Goal: Task Accomplishment & Management: Complete application form

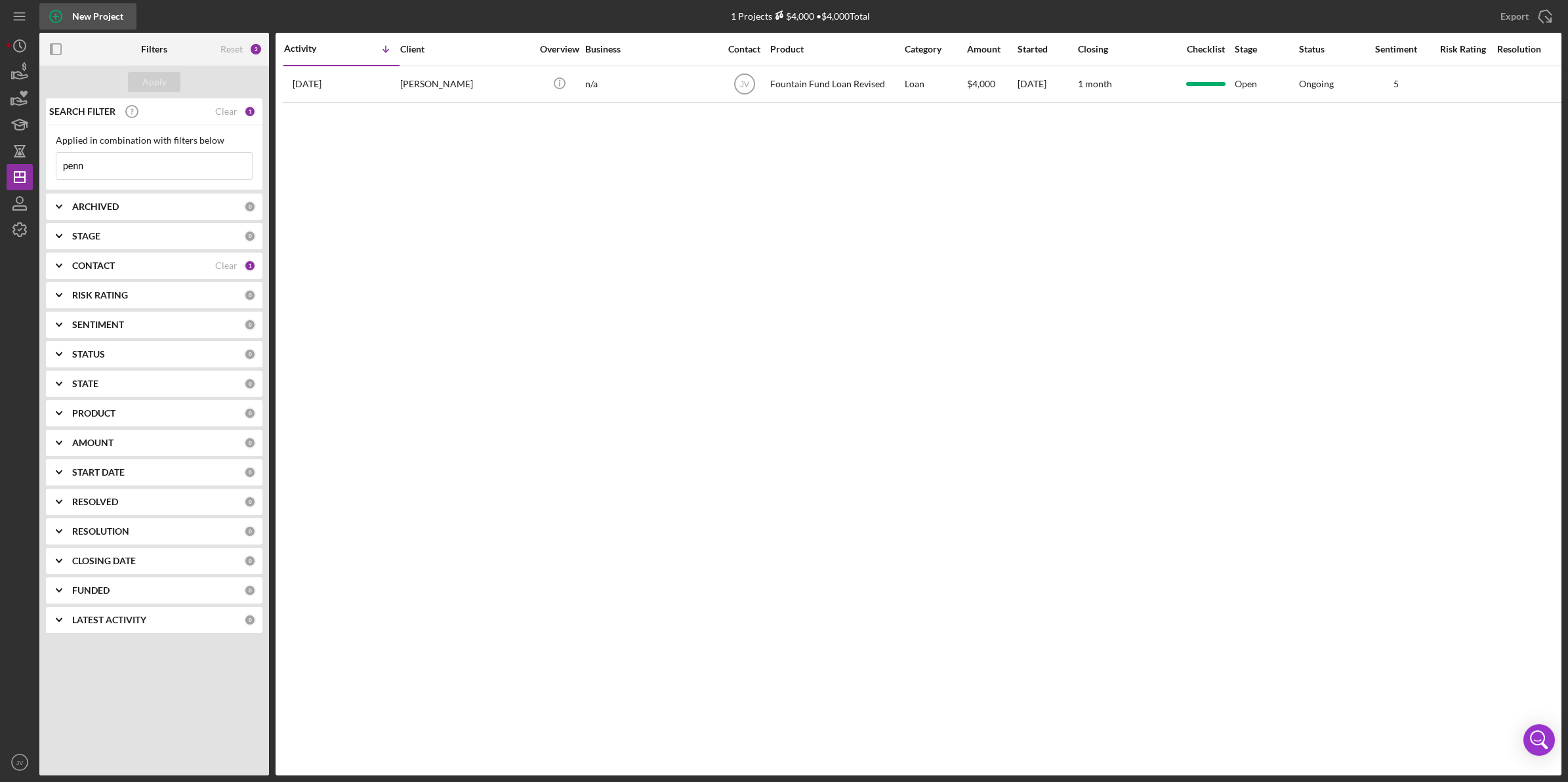
click at [52, 13] on icon "button" at bounding box center [55, 16] width 33 height 33
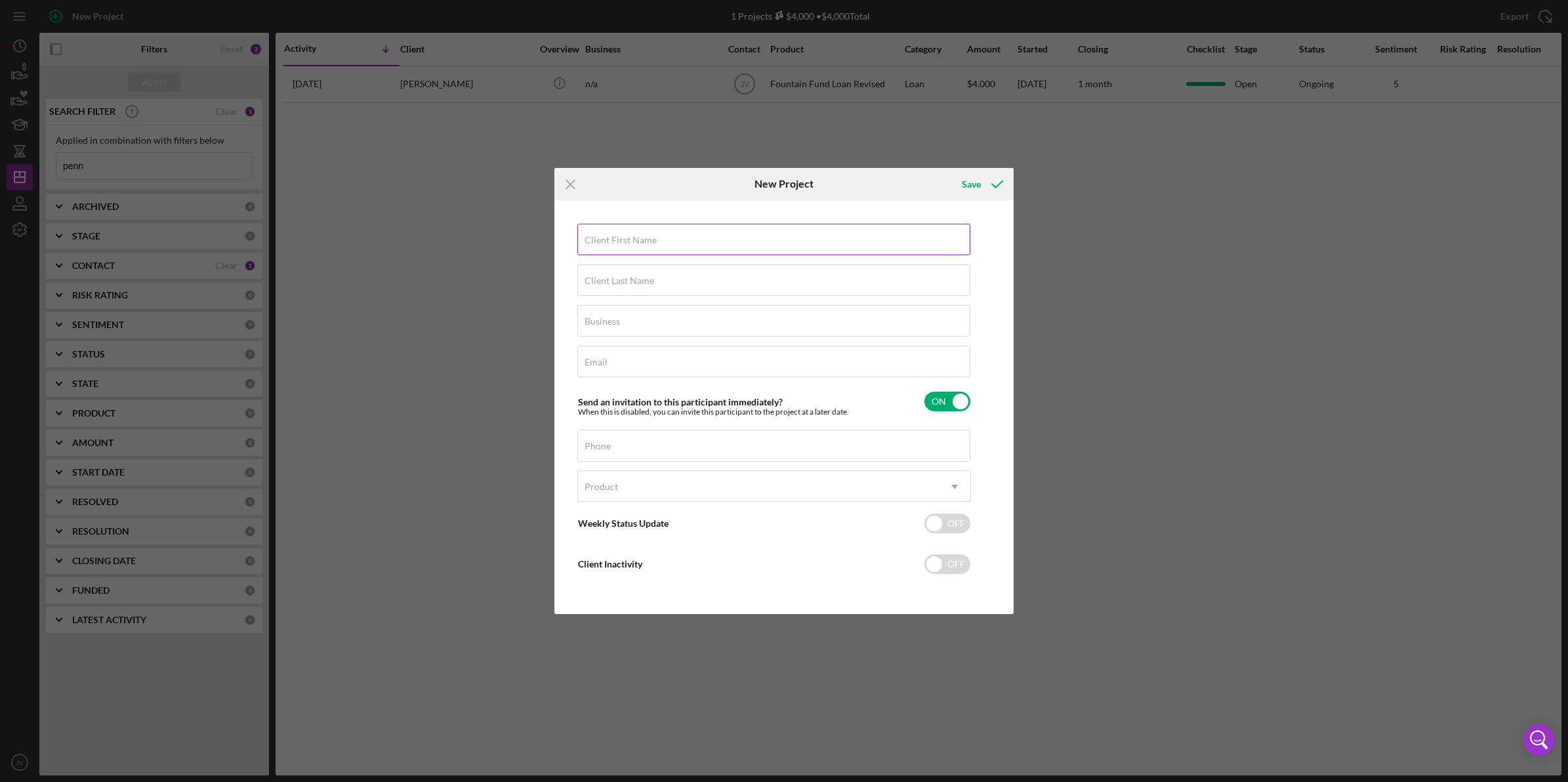
click at [660, 244] on input "Client First Name" at bounding box center [774, 239] width 393 height 31
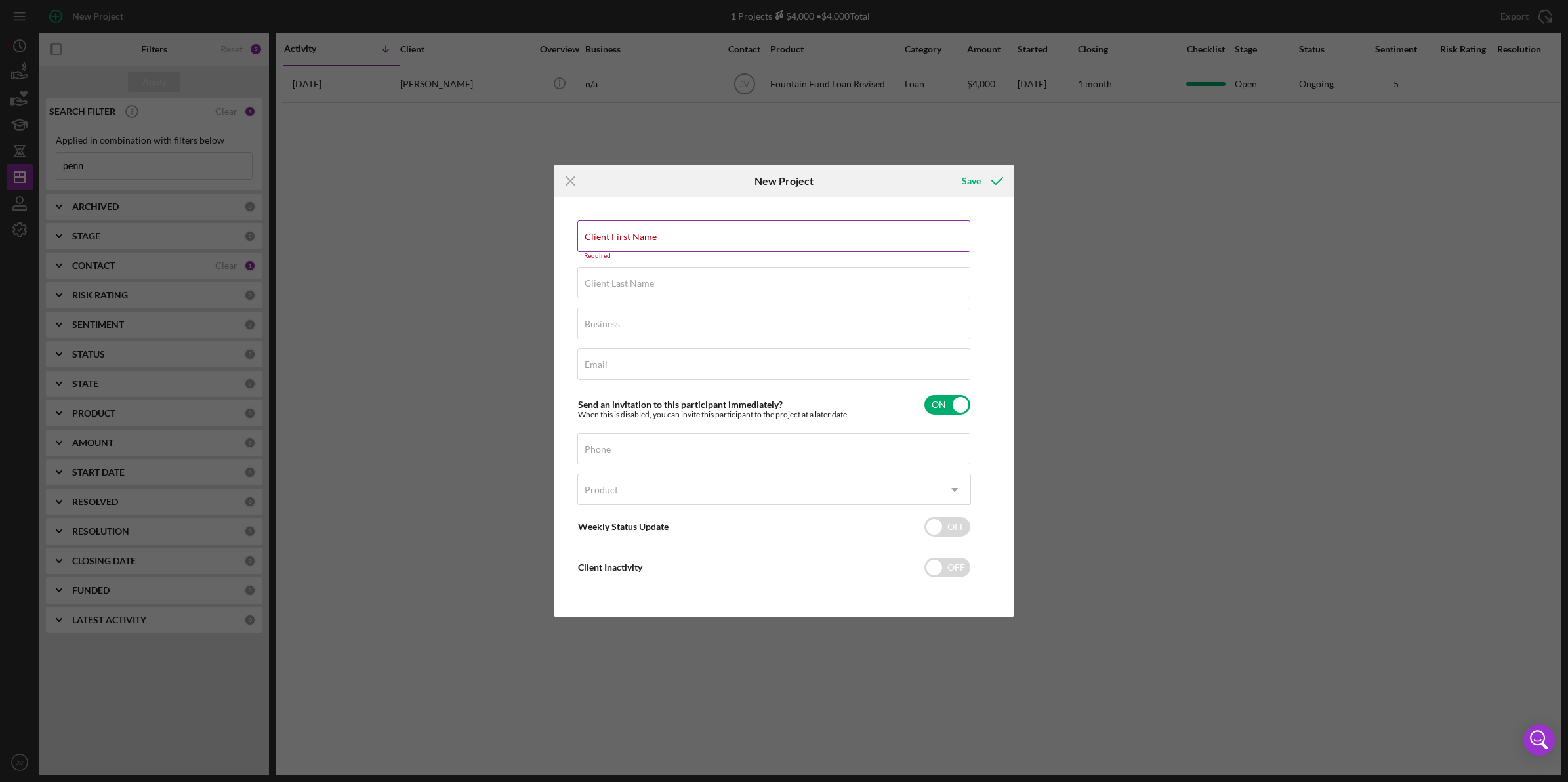
click at [654, 247] on input "Client First Name" at bounding box center [774, 236] width 393 height 31
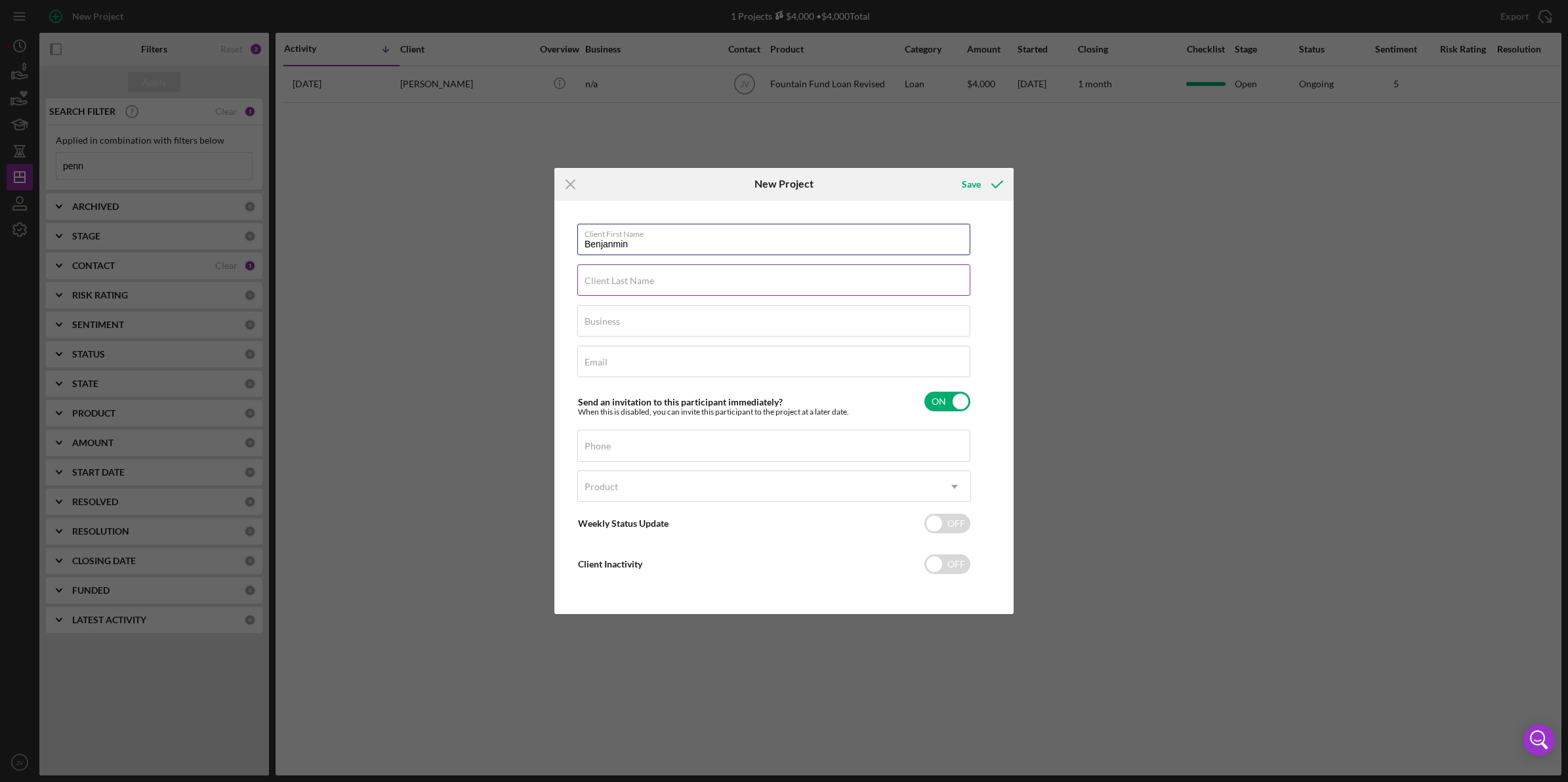
type input "Benjanmin"
type input "[PERSON_NAME]"
type input "F"
type input "N/A"
click at [591, 358] on label "Email" at bounding box center [596, 362] width 23 height 10
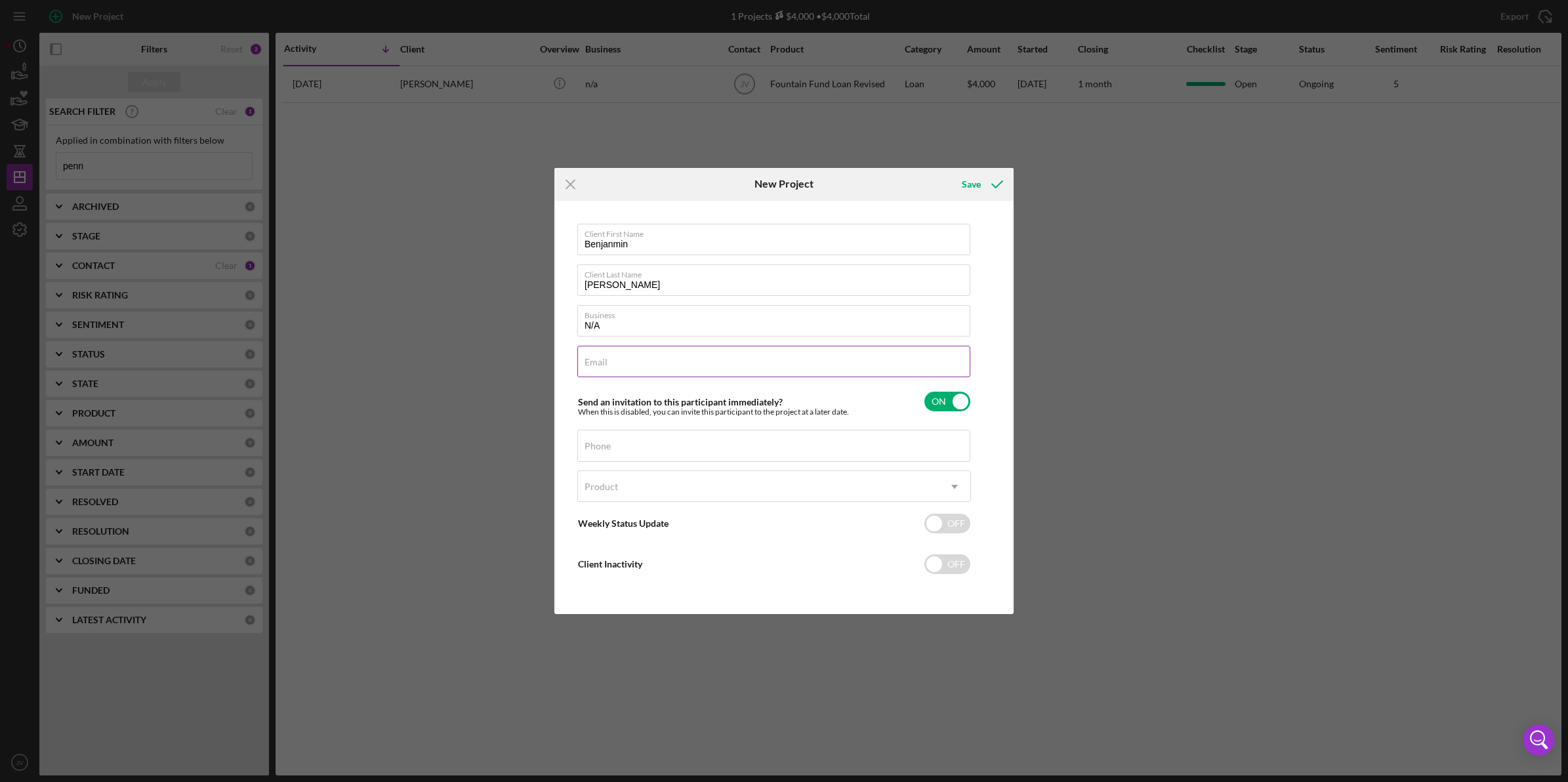
click at [591, 358] on input "Email" at bounding box center [774, 361] width 393 height 31
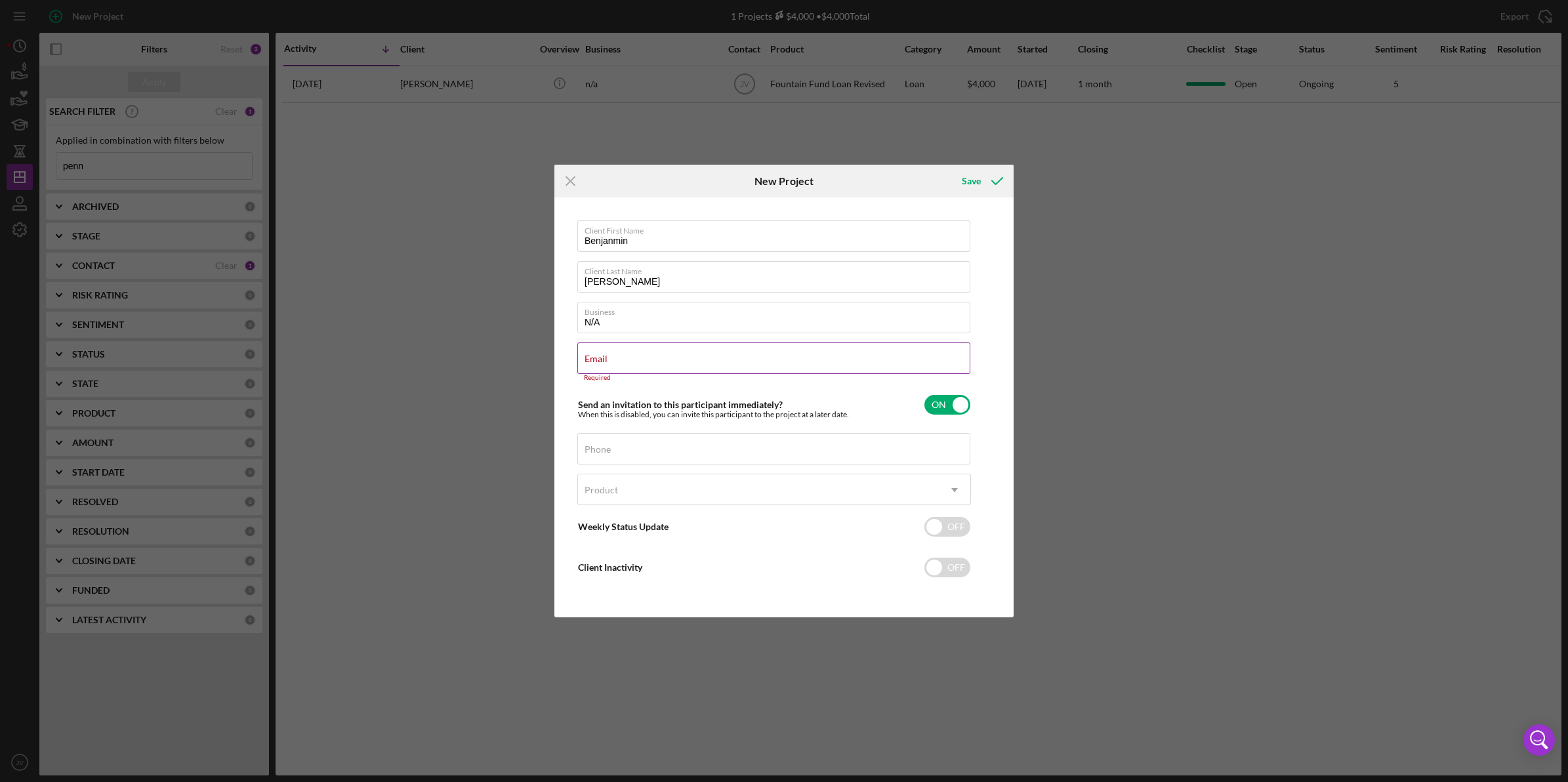
click at [604, 363] on label "Email" at bounding box center [596, 359] width 23 height 10
click at [604, 363] on input "Email" at bounding box center [774, 358] width 393 height 31
paste input "[EMAIL_ADDRESS][DOMAIN_NAME]"
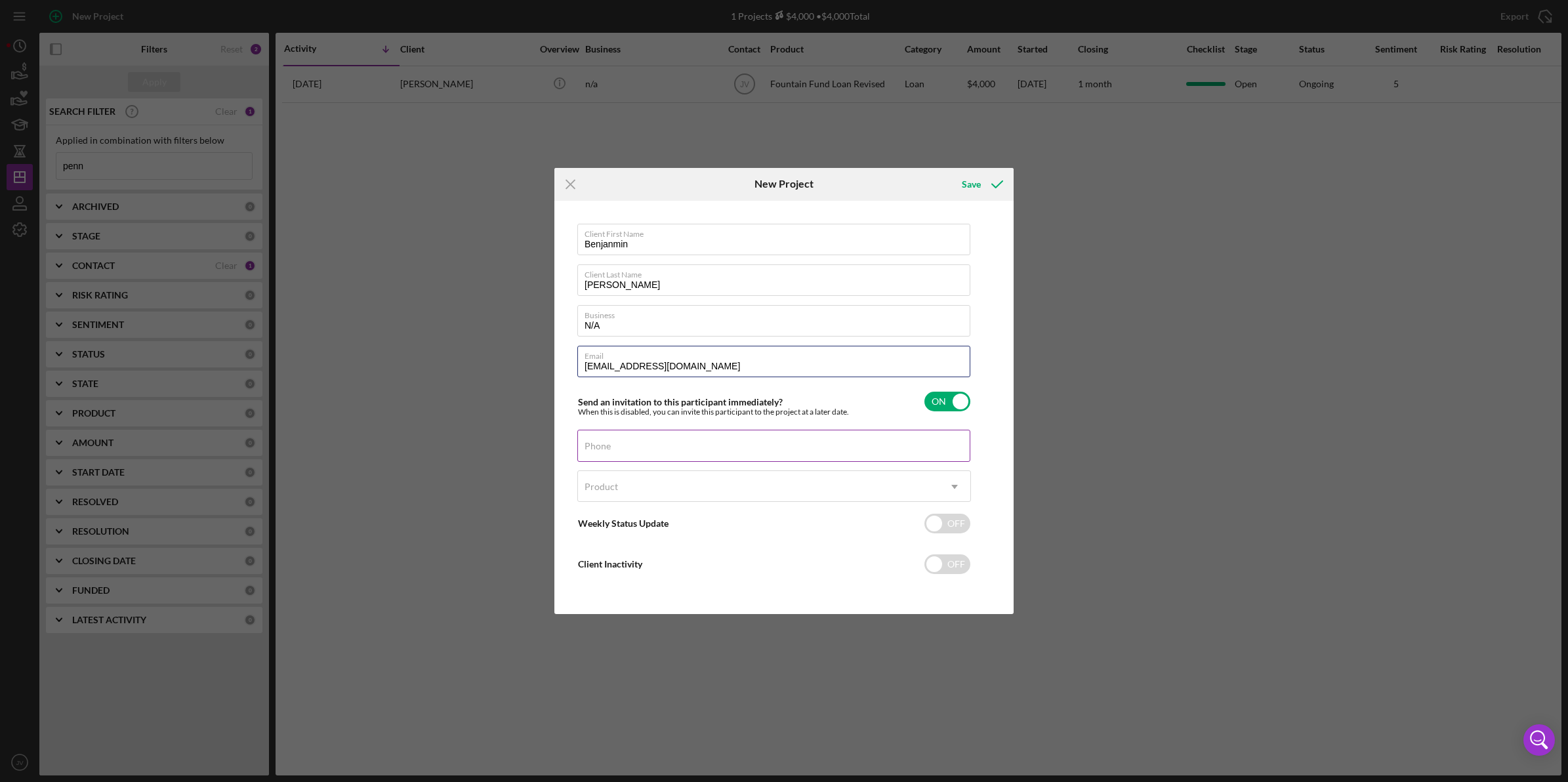
type input "[EMAIL_ADDRESS][DOMAIN_NAME]"
click at [601, 456] on input "Phone" at bounding box center [774, 445] width 393 height 31
click at [617, 450] on input "Phone" at bounding box center [774, 445] width 393 height 31
type input "[PHONE_NUMBER]"
click at [596, 490] on div "Product" at bounding box center [601, 487] width 33 height 10
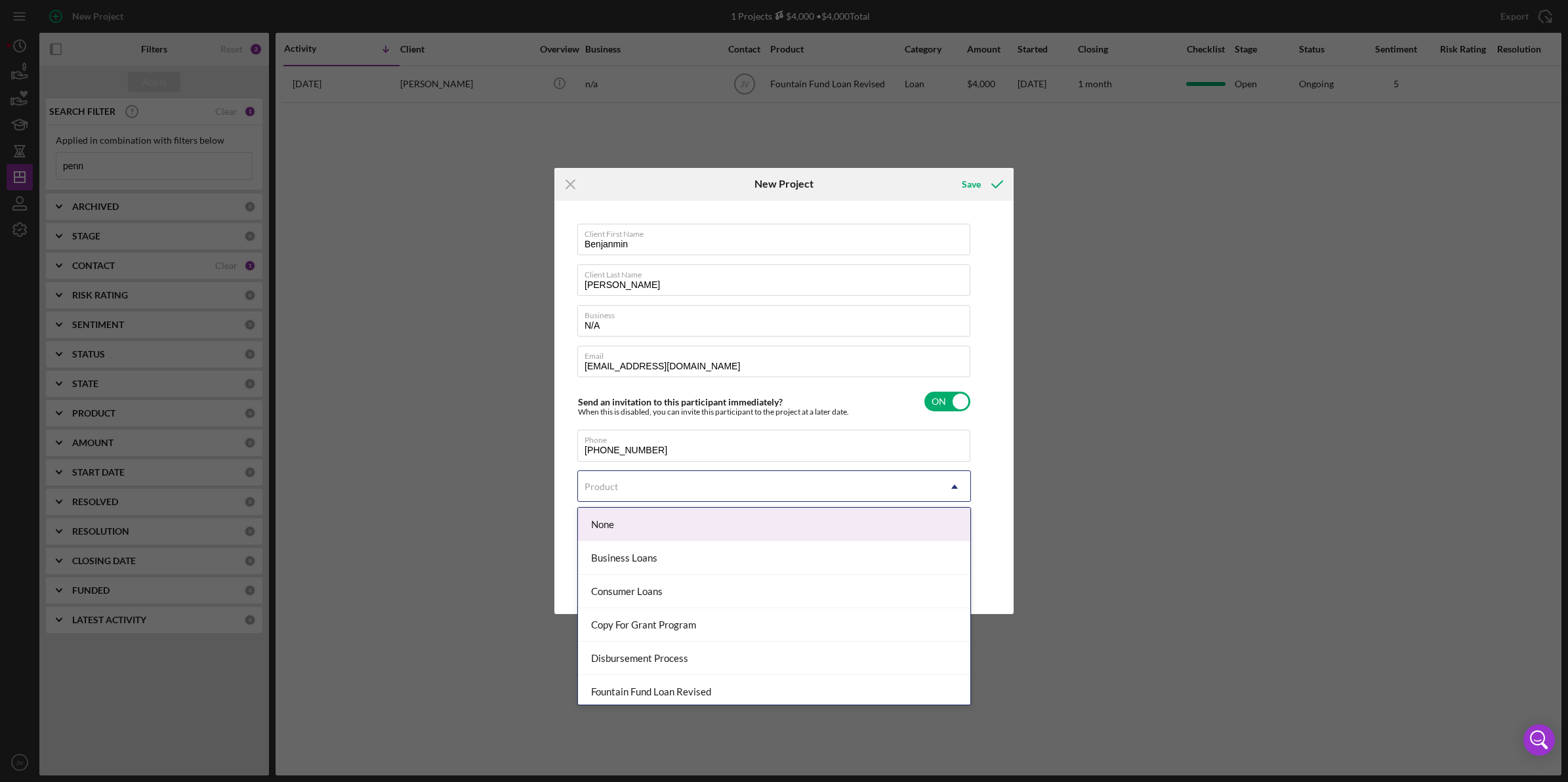
scroll to position [72, 0]
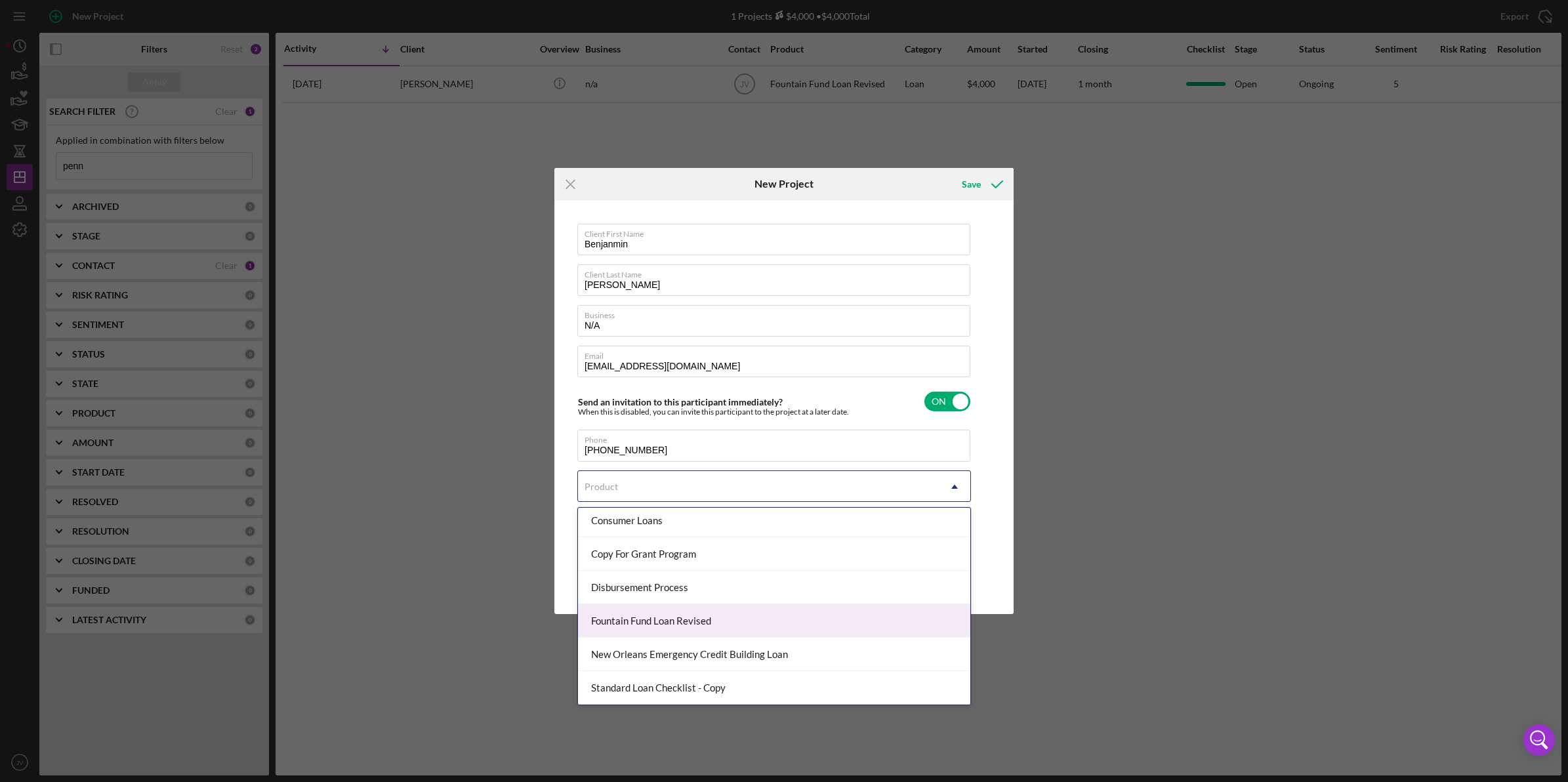
click at [658, 621] on div "Fountain Fund Loan Revised" at bounding box center [774, 621] width 392 height 33
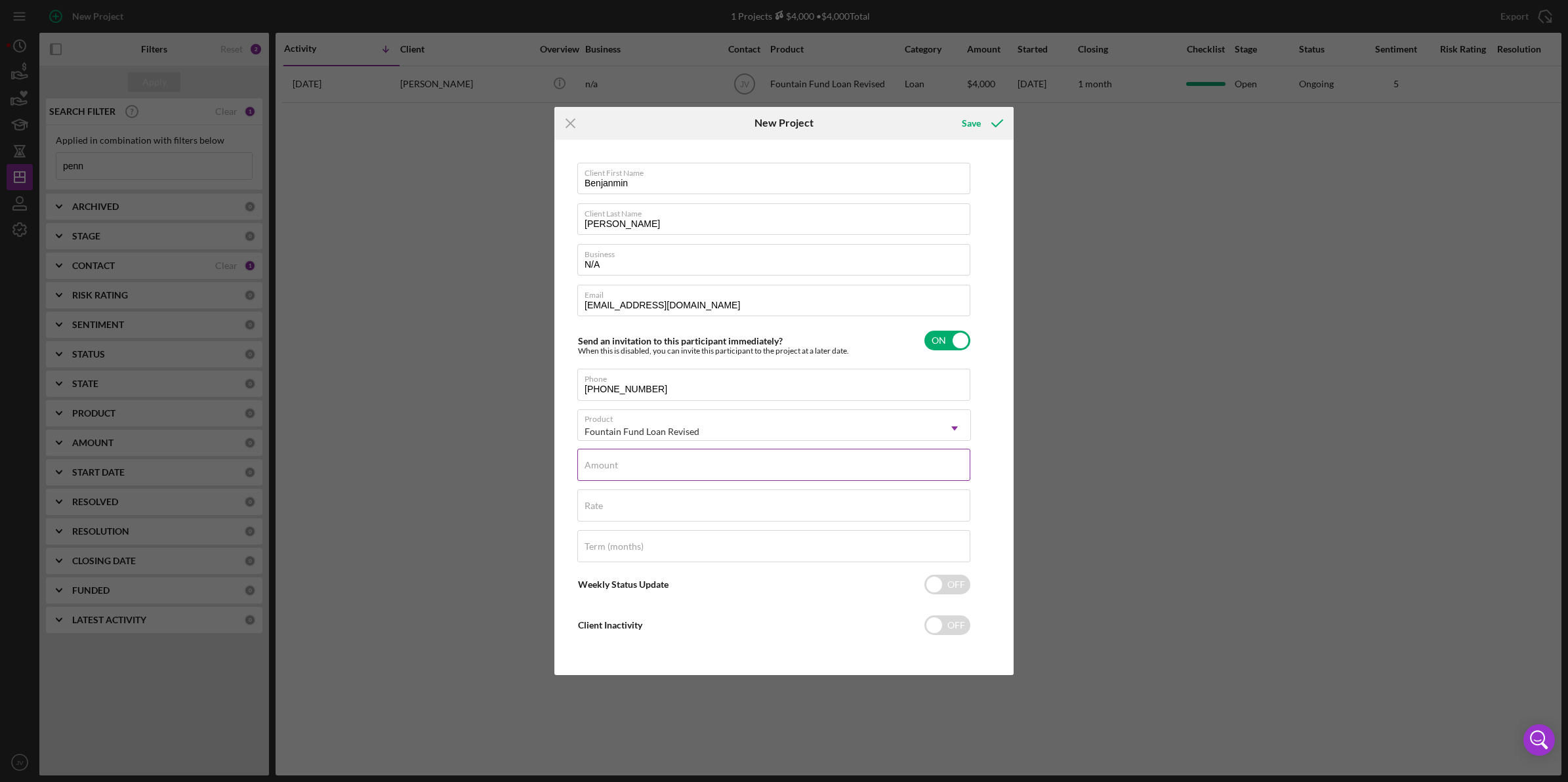
click at [668, 467] on input "Amount" at bounding box center [774, 464] width 393 height 31
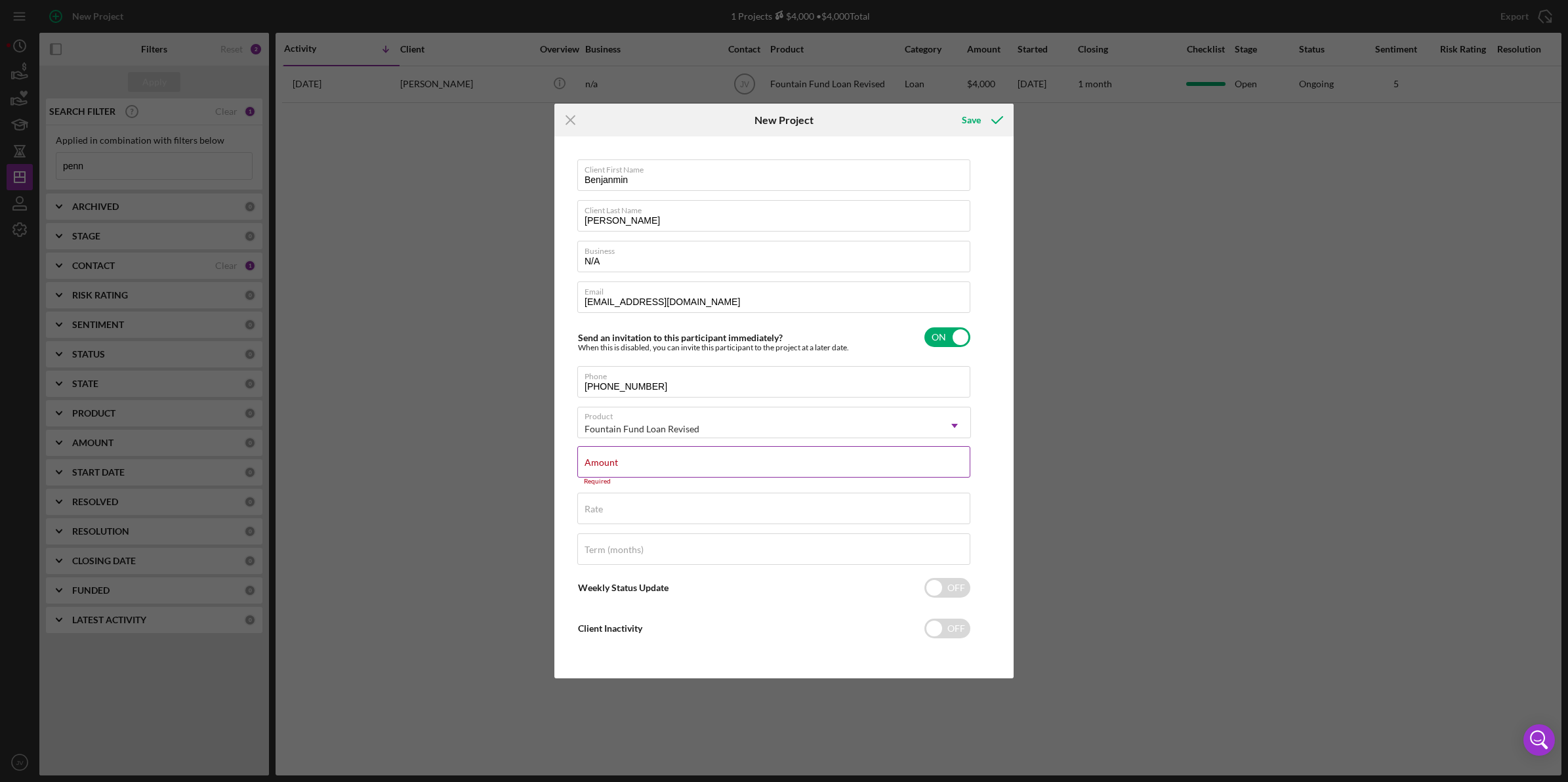
click at [599, 466] on label "Amount" at bounding box center [601, 463] width 33 height 10
click at [599, 466] on input "Amount" at bounding box center [774, 461] width 393 height 31
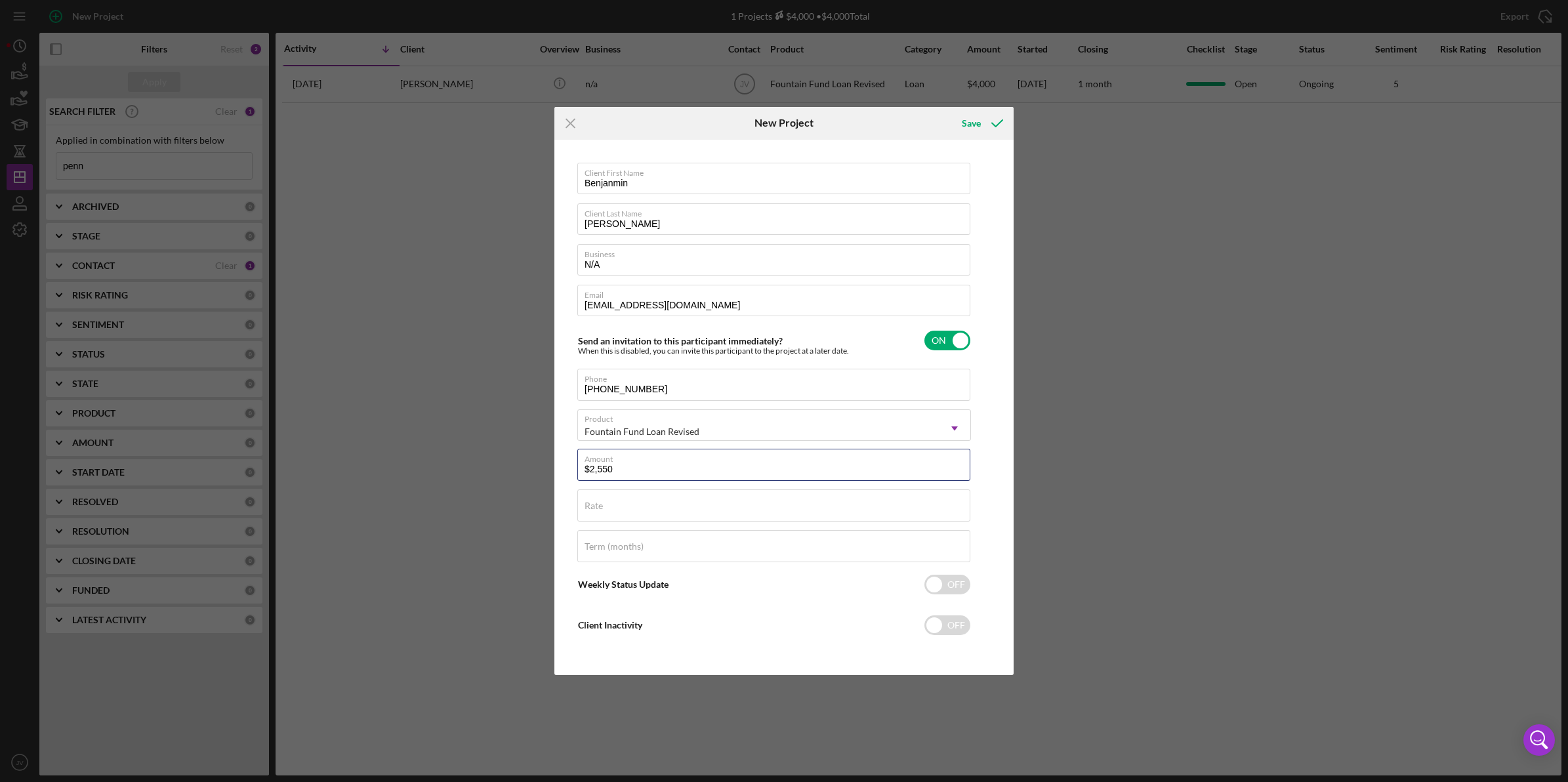
type input "$2,550"
click at [453, 447] on div "Icon/Menu Close New Project Save Client First Name Benjanmin Client Last Name […" at bounding box center [784, 391] width 1568 height 782
click at [657, 519] on input "Rate" at bounding box center [774, 505] width 393 height 31
type input "3.000%"
click at [519, 499] on div "Icon/Menu Close New Project Save Client First Name Benjanmin Client Last Name […" at bounding box center [784, 391] width 1568 height 782
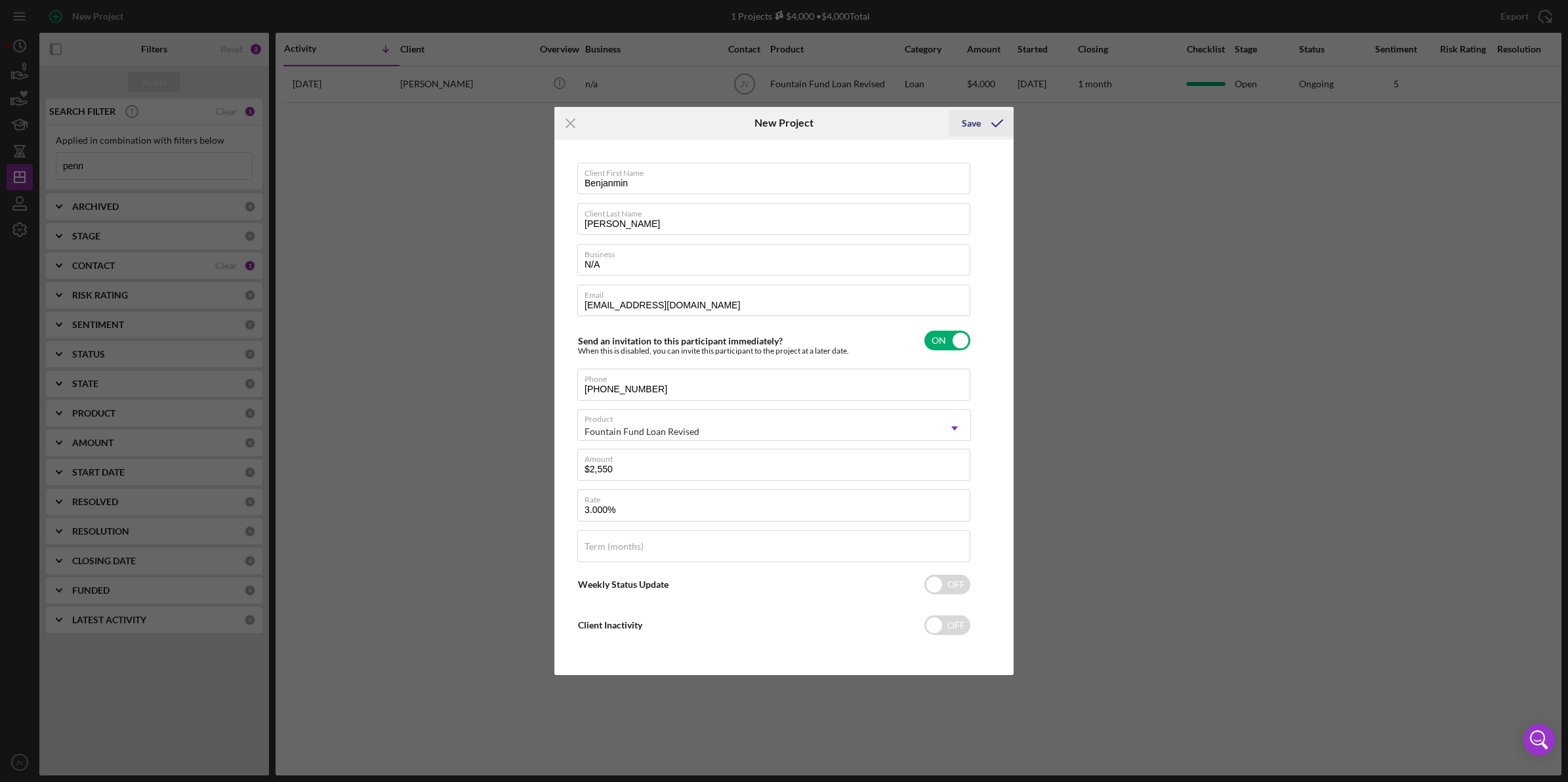
click at [985, 119] on icon "submit" at bounding box center [997, 123] width 33 height 33
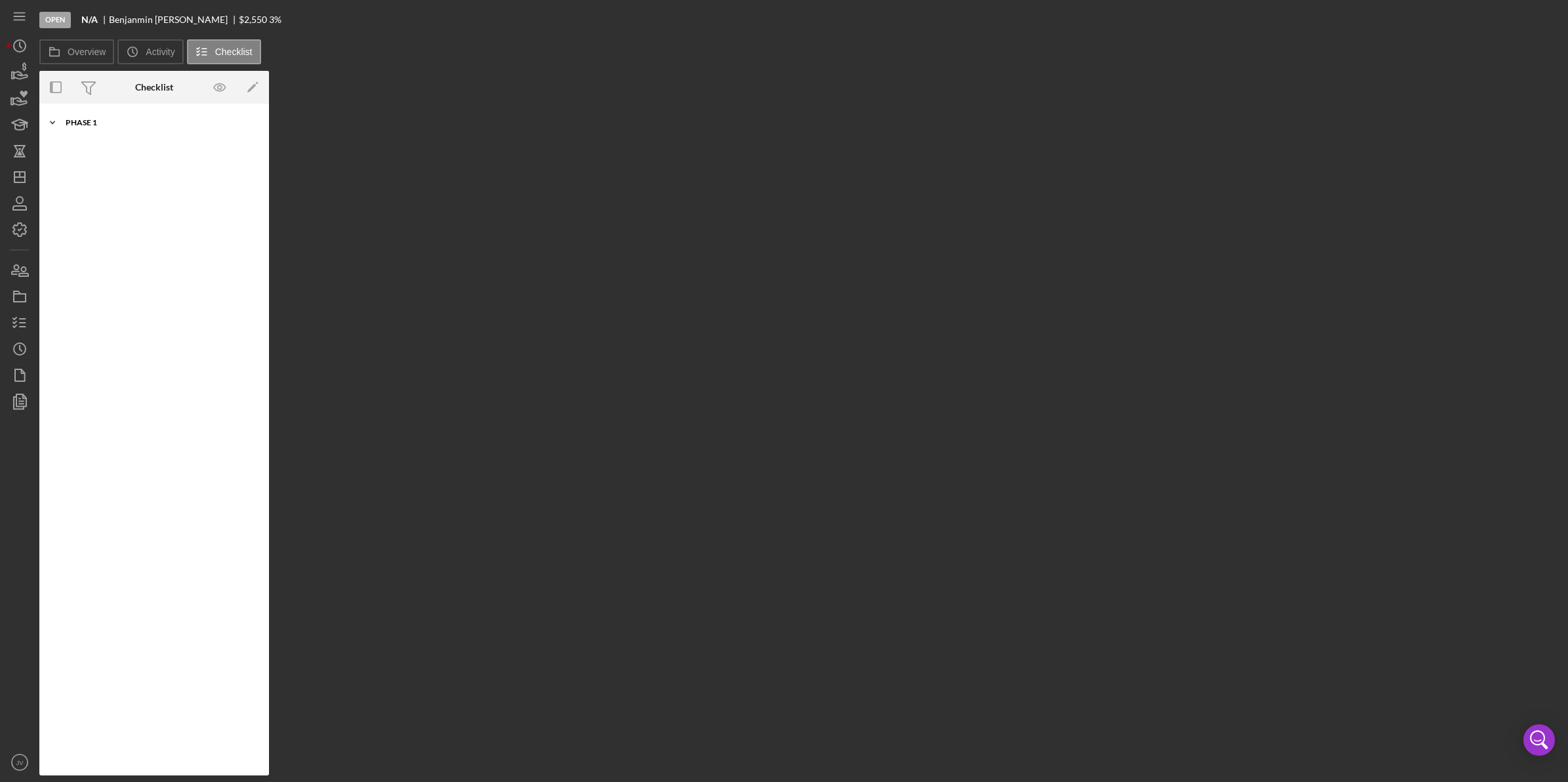
click at [143, 129] on div "Icon/Expander Phase 1 0 / 10" at bounding box center [154, 123] width 230 height 26
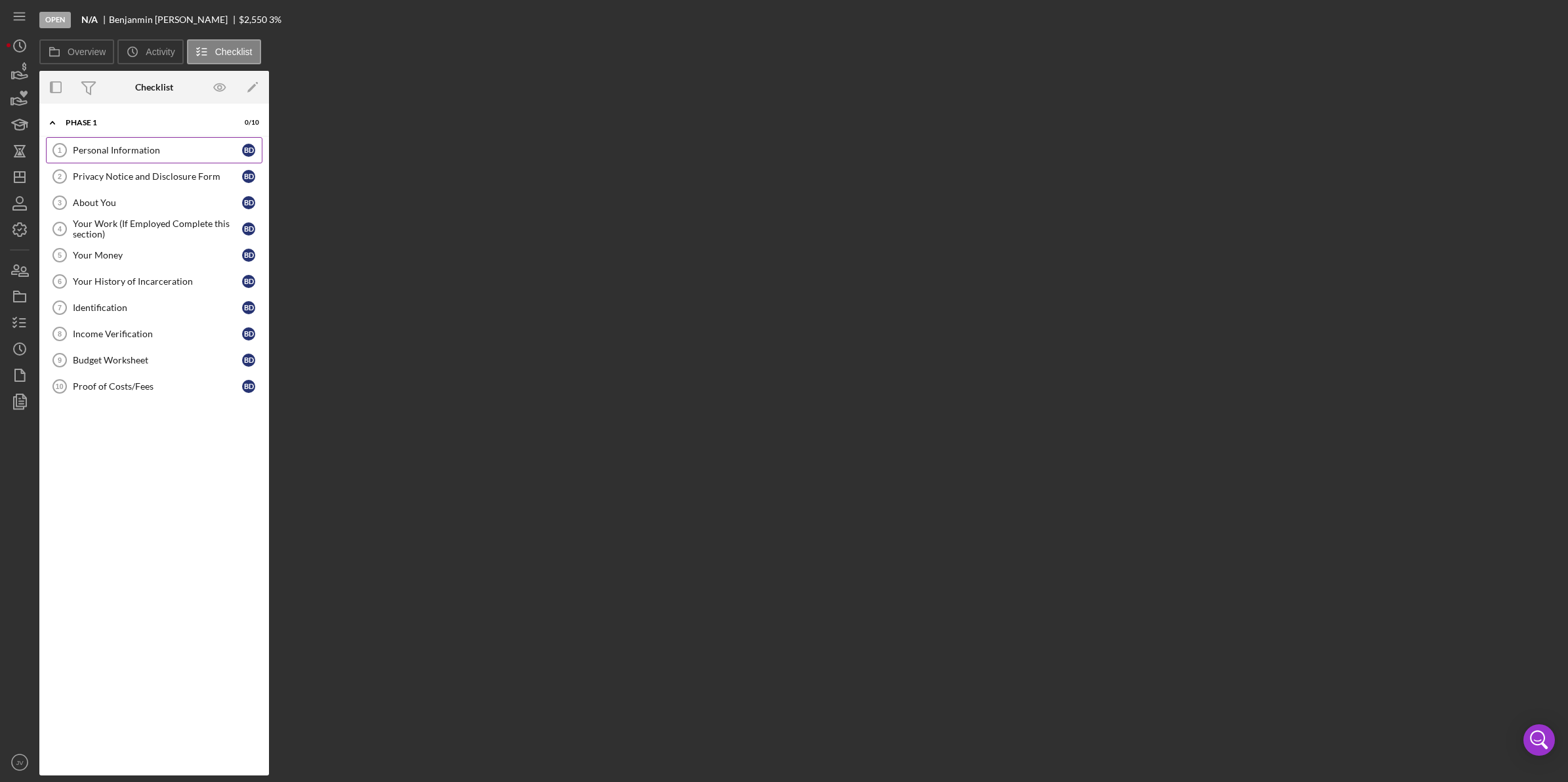
click at [148, 158] on link "Personal Information 1 Personal Information B D" at bounding box center [154, 151] width 217 height 26
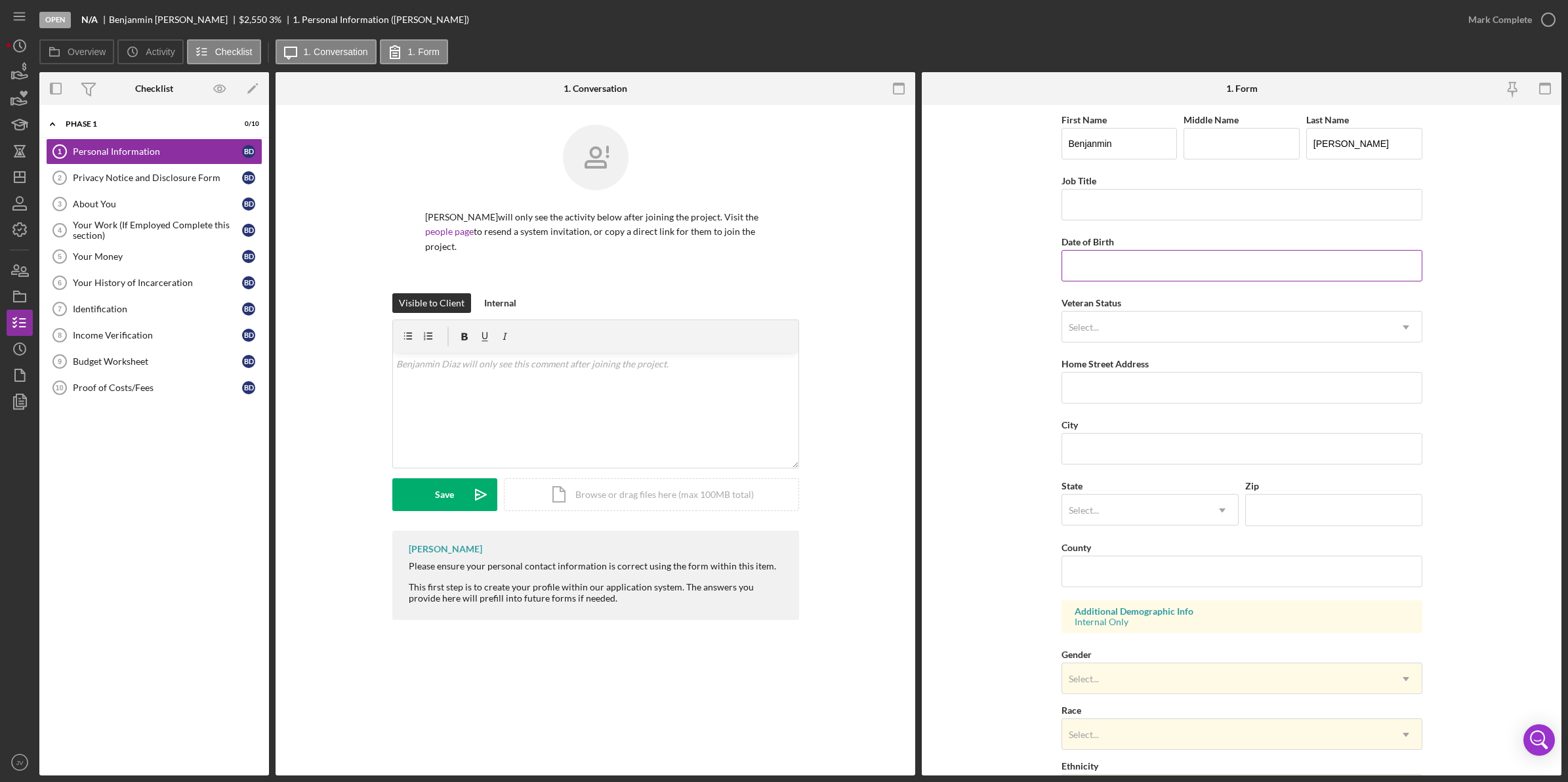
click at [1116, 274] on input "Date of Birth" at bounding box center [1242, 266] width 361 height 31
type input "[DATE]"
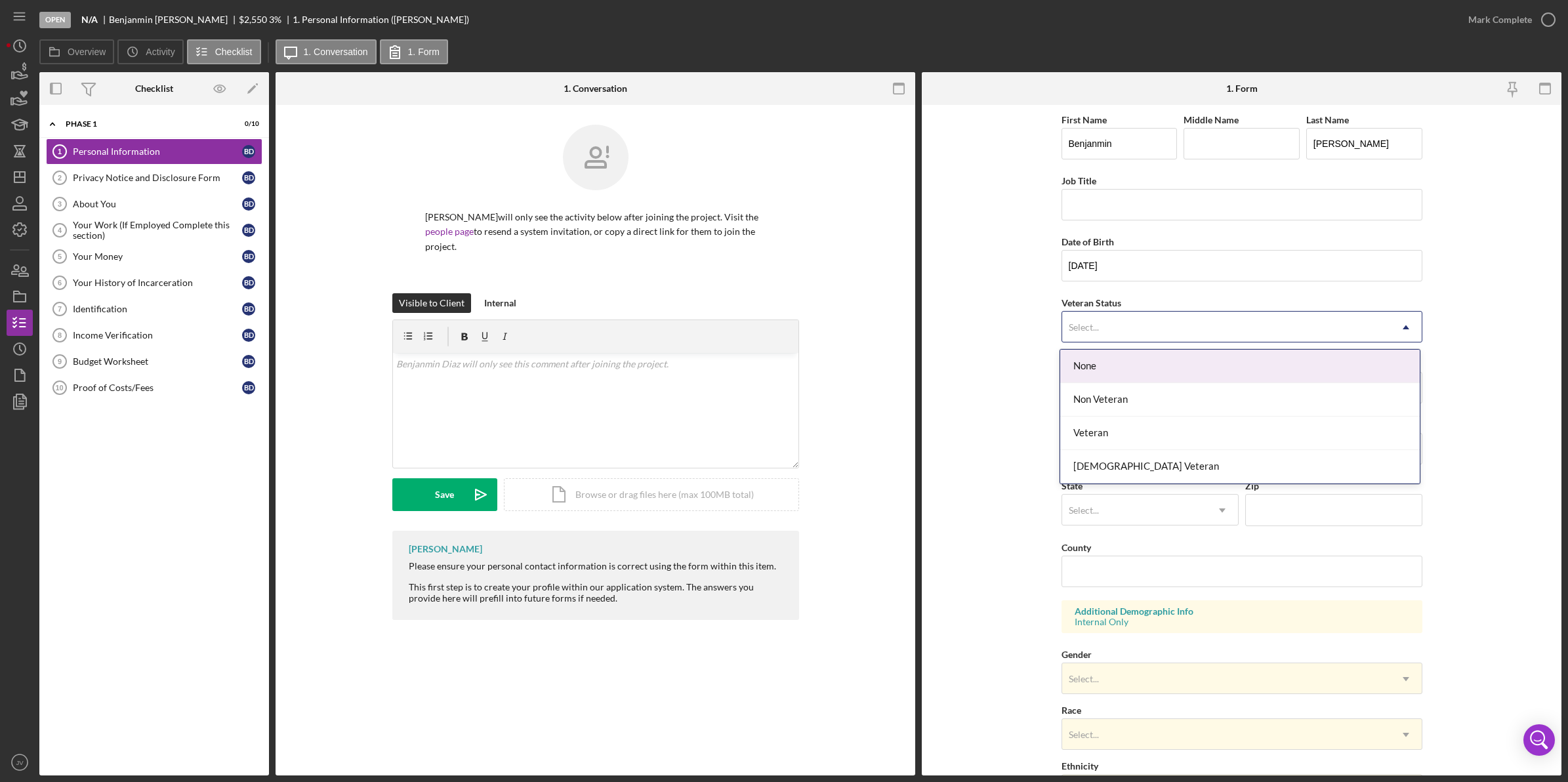
click at [1129, 316] on div "Select..." at bounding box center [1225, 327] width 328 height 30
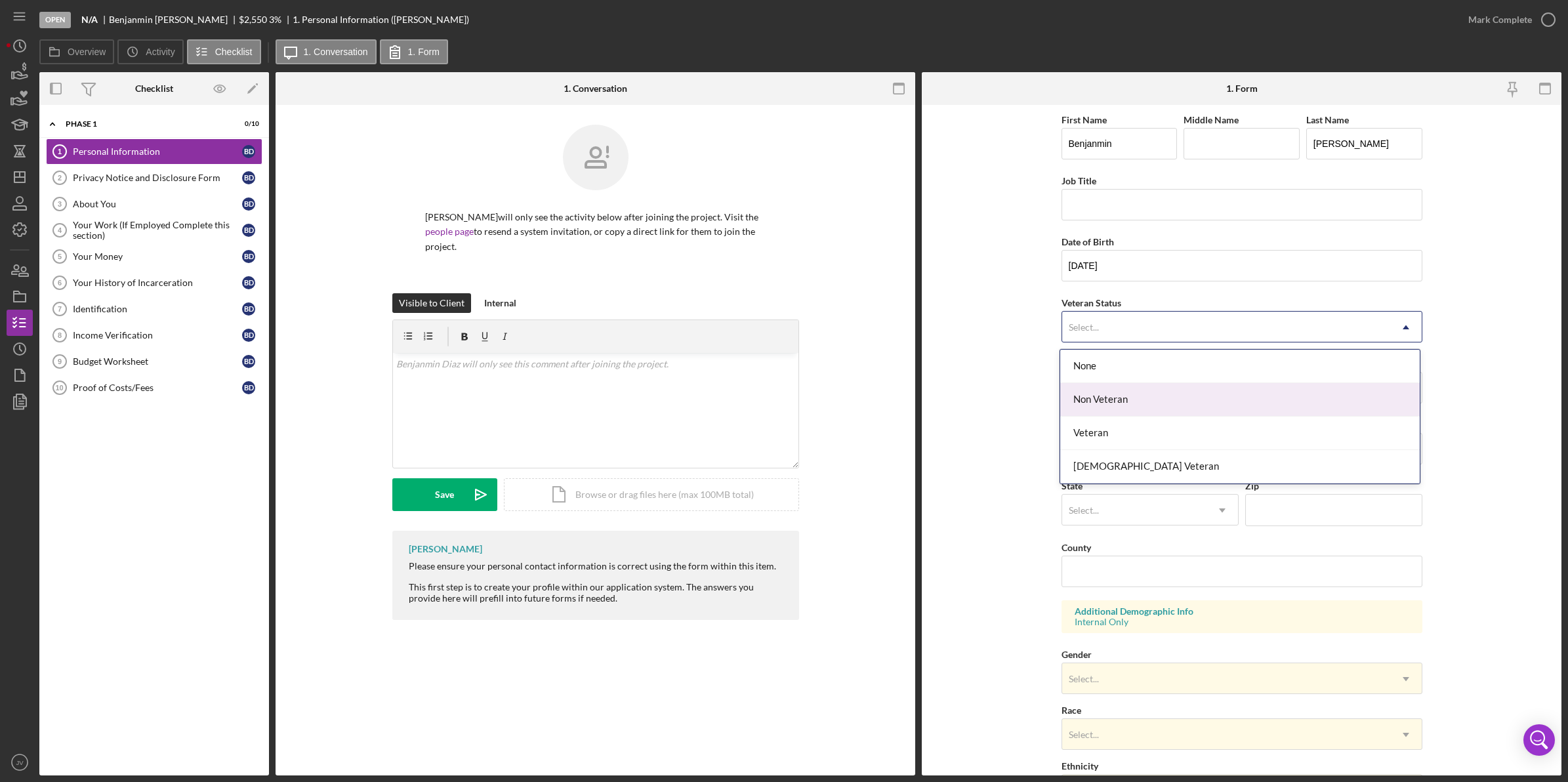
click at [1138, 411] on div "Non Veteran" at bounding box center [1240, 400] width 359 height 33
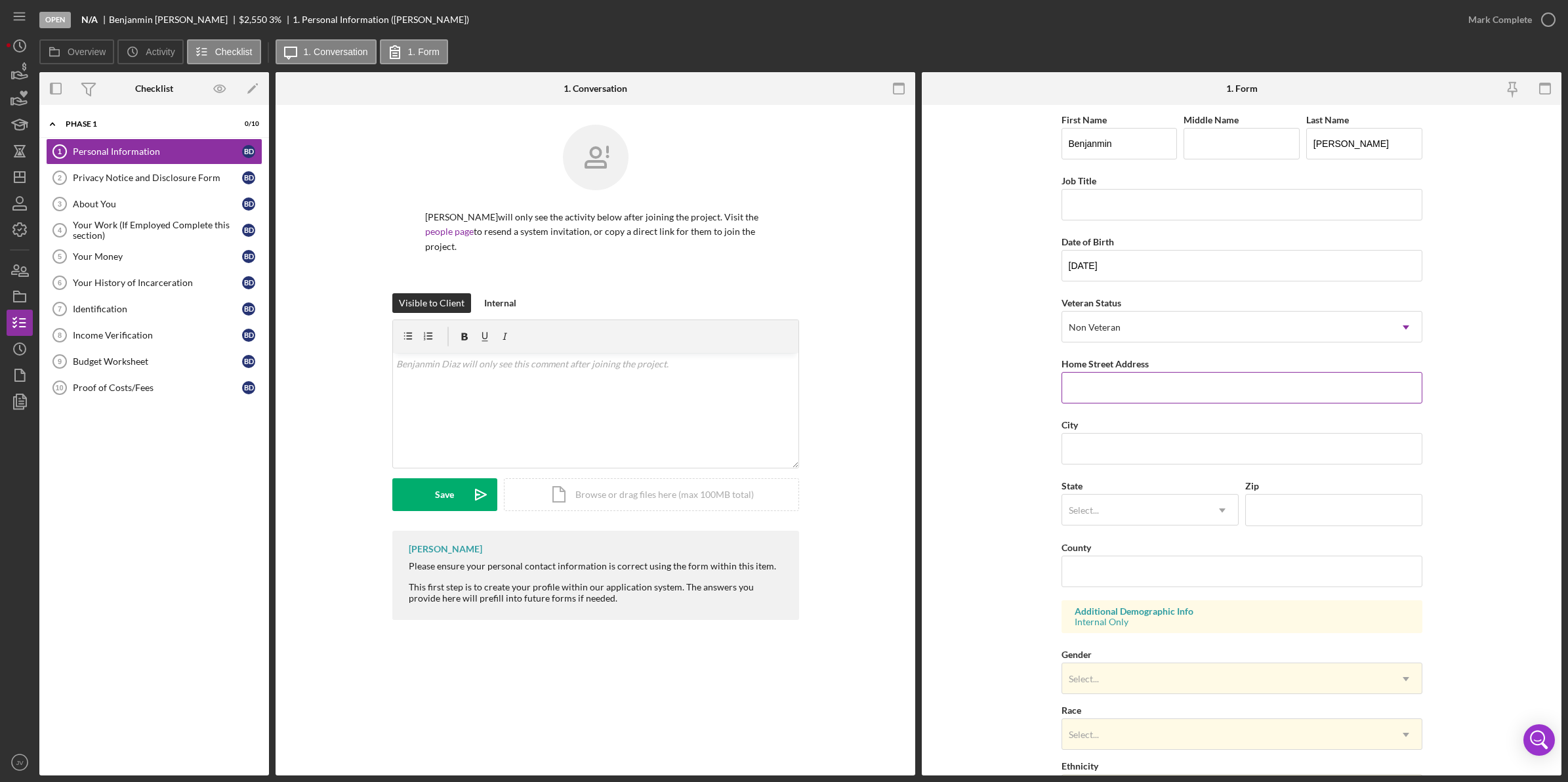
click at [1119, 397] on input "Home Street Address" at bounding box center [1242, 387] width 361 height 31
type input "[STREET_ADDRESS][PERSON_NAME]"
type input "B"
type input "Dorchester"
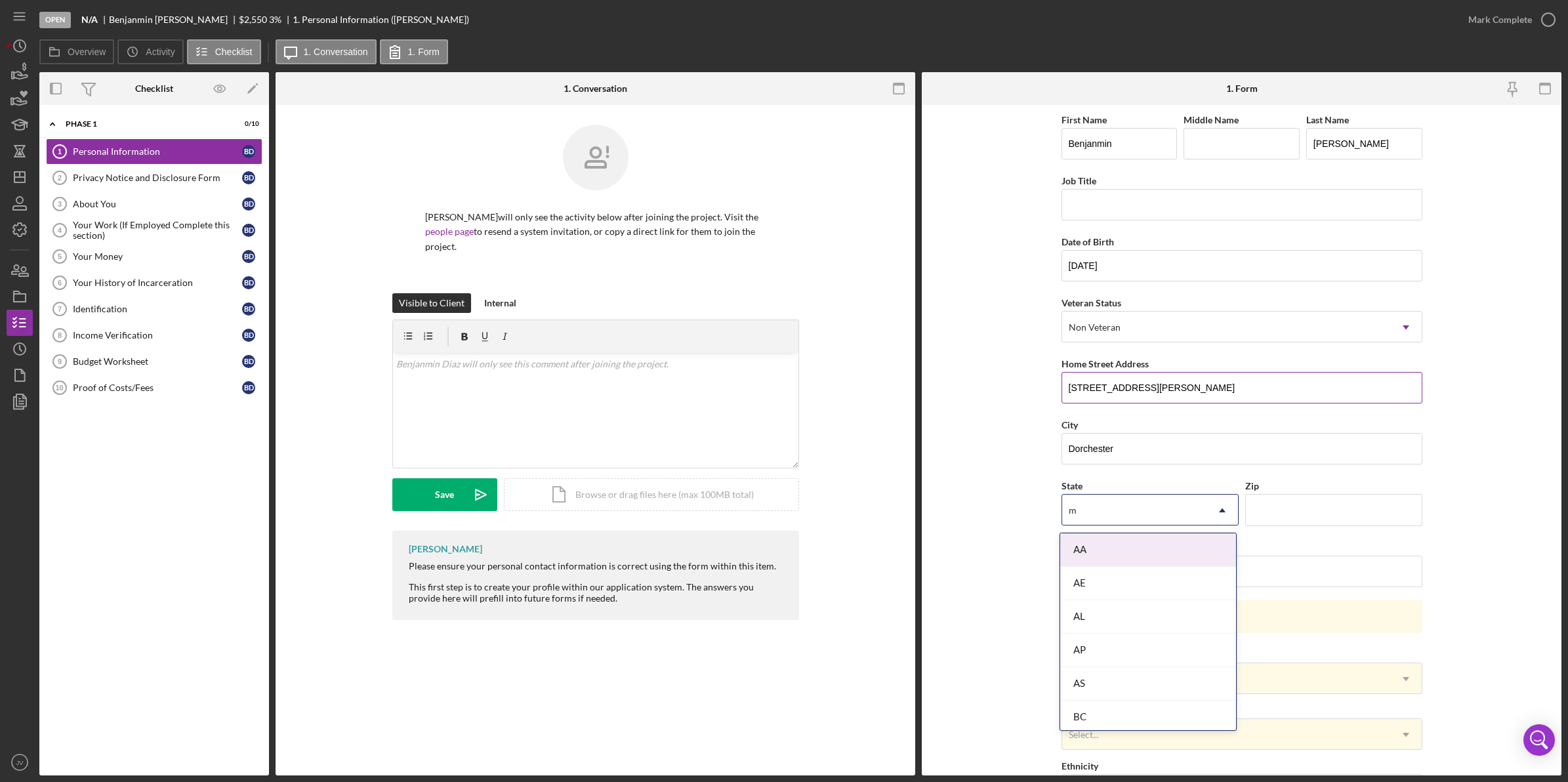
type input "ma"
click at [1095, 500] on div "AL" at bounding box center [1134, 510] width 144 height 30
click at [1129, 658] on div "MA" at bounding box center [1148, 667] width 176 height 33
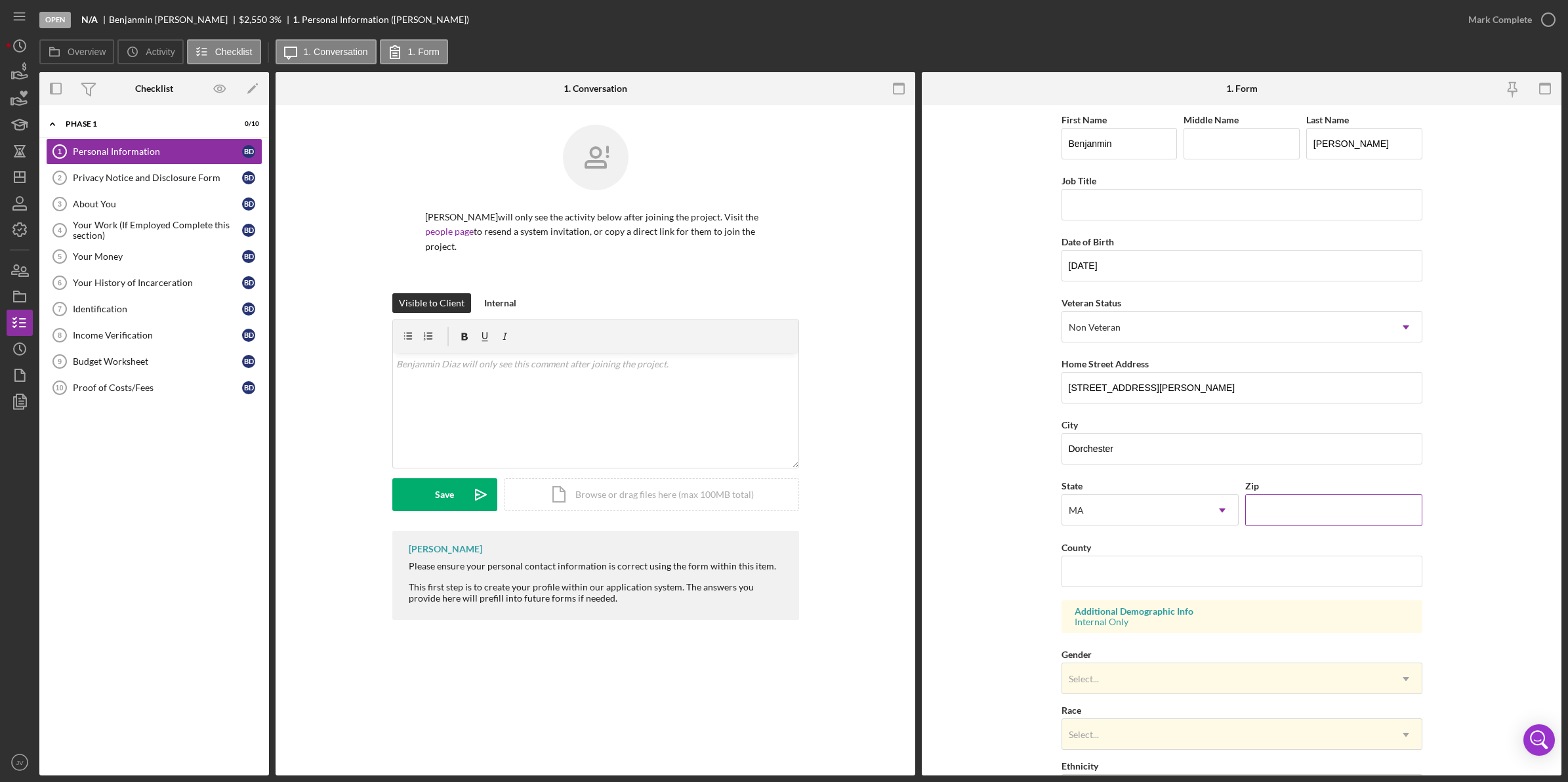
click at [1287, 516] on input "Zip" at bounding box center [1334, 509] width 177 height 31
click at [1195, 400] on input "[STREET_ADDRESS][PERSON_NAME]" at bounding box center [1242, 387] width 361 height 31
type input "[STREET_ADDRESS][PERSON_NAME]"
click at [1284, 516] on input "Zip" at bounding box center [1334, 509] width 177 height 31
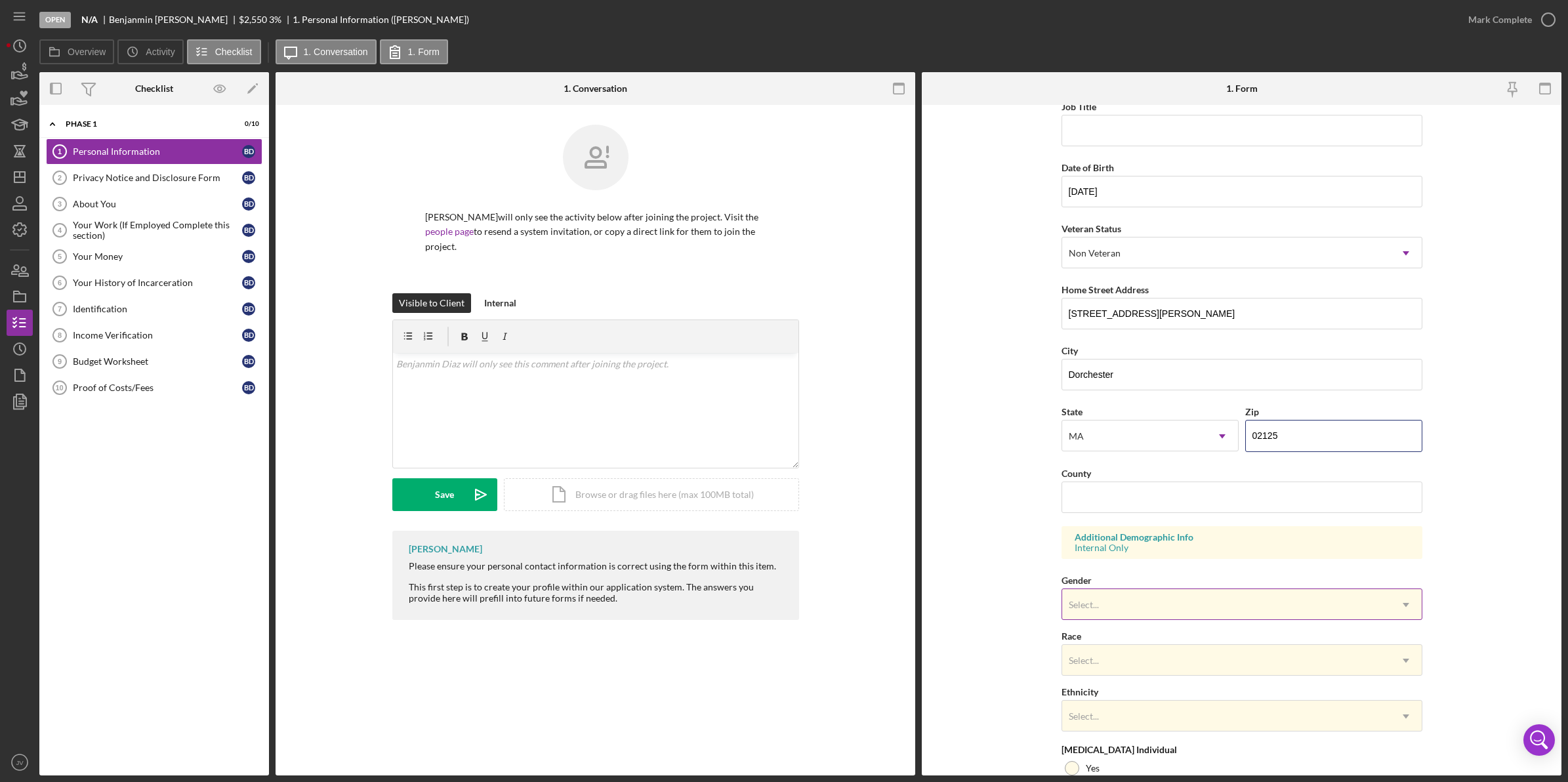
scroll to position [164, 0]
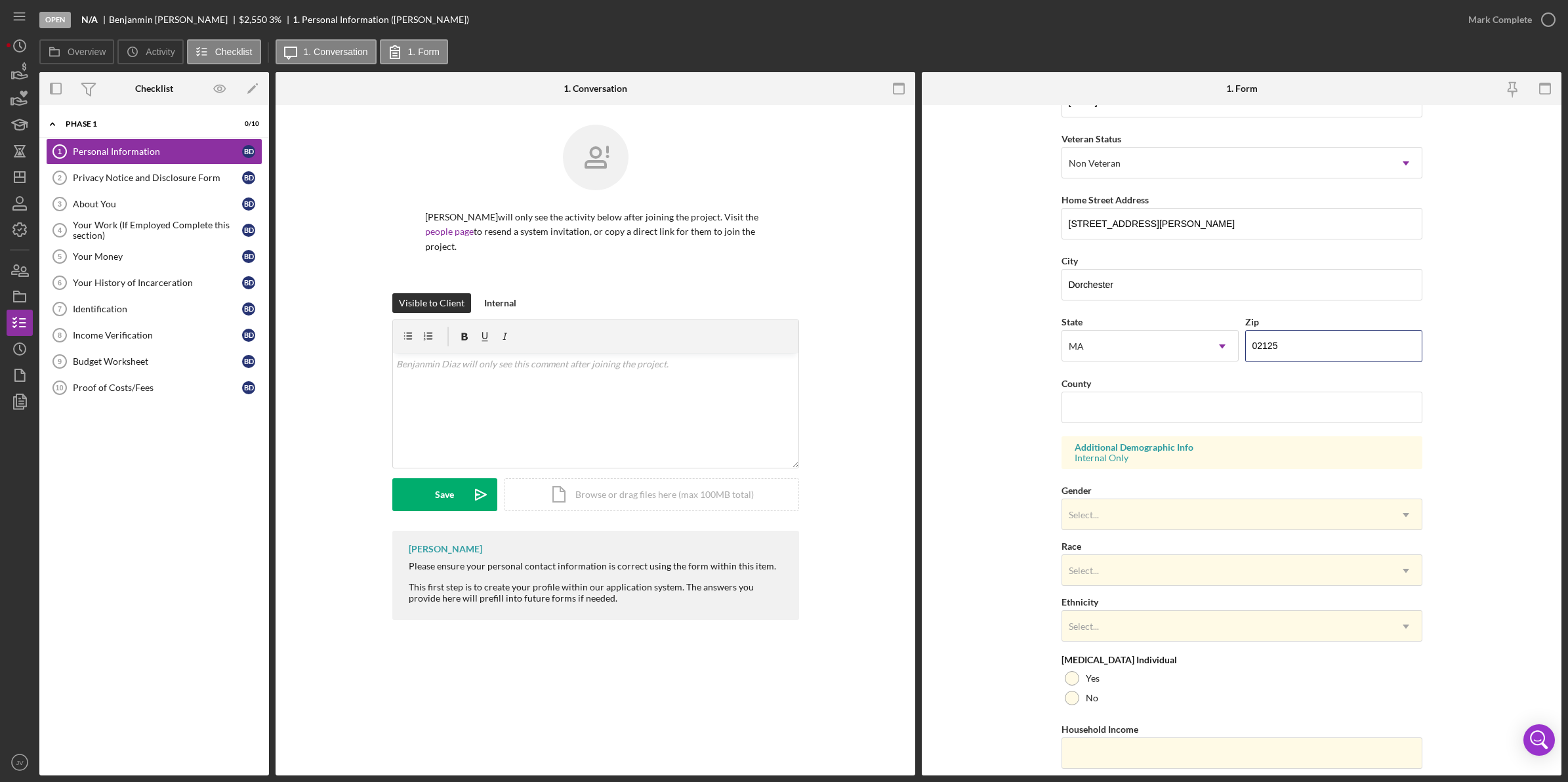
type input "02125"
click at [1037, 538] on form "First Name [PERSON_NAME] Middle Name Last Name [PERSON_NAME] Job Title Date of …" at bounding box center [1241, 440] width 639 height 671
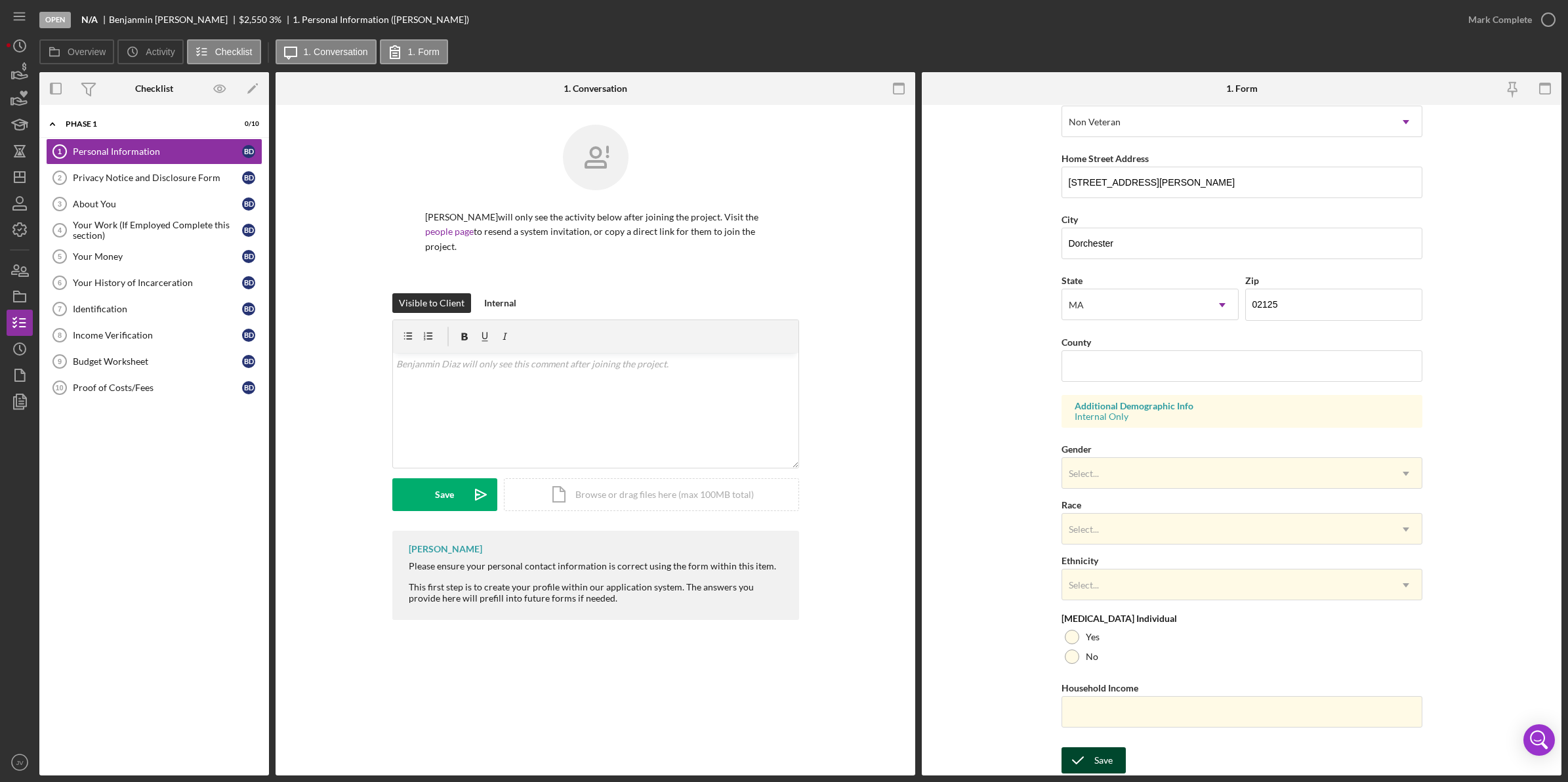
click at [1082, 760] on icon "submit" at bounding box center [1078, 760] width 33 height 33
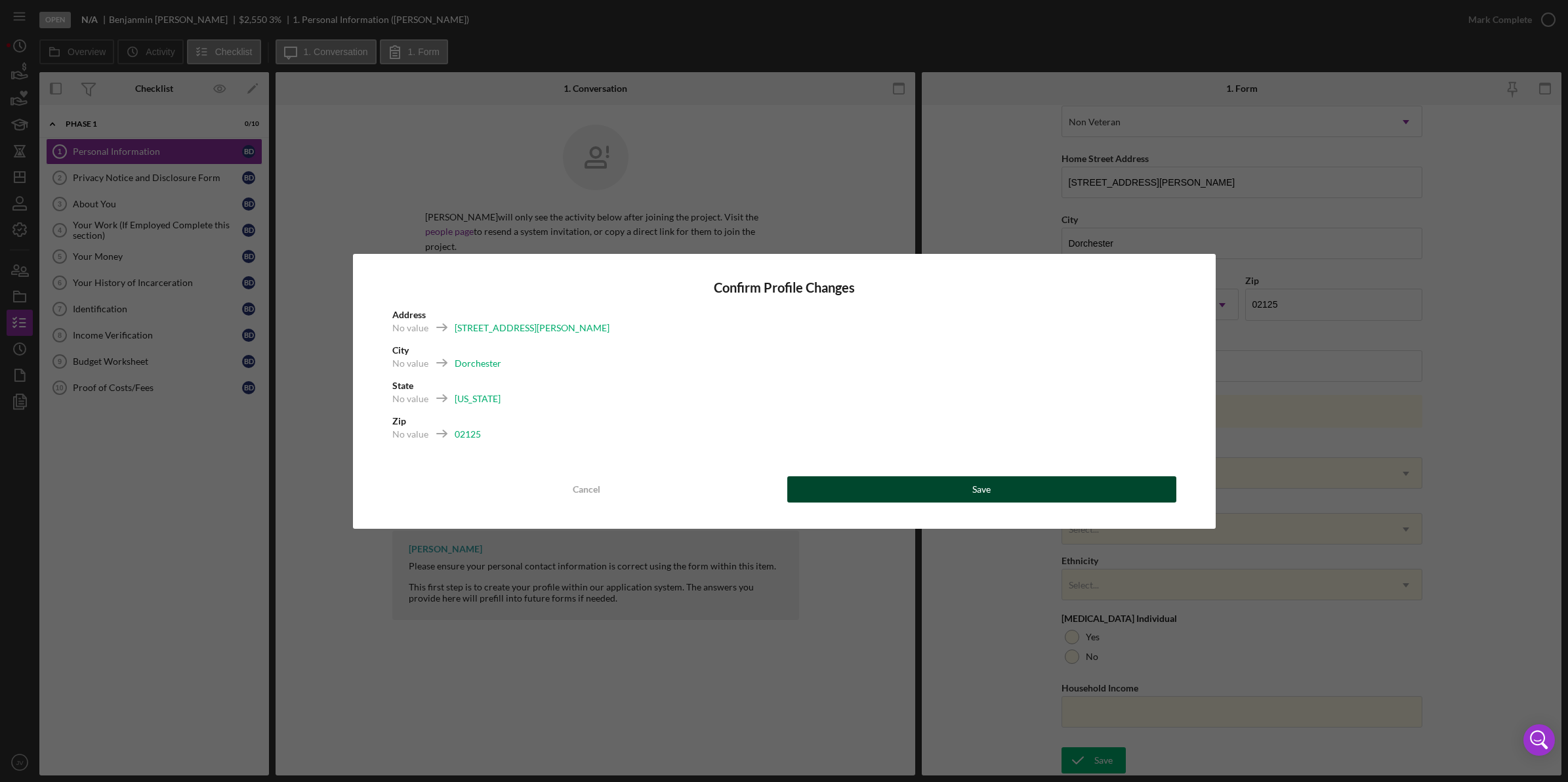
click at [983, 484] on div "Save" at bounding box center [981, 490] width 18 height 26
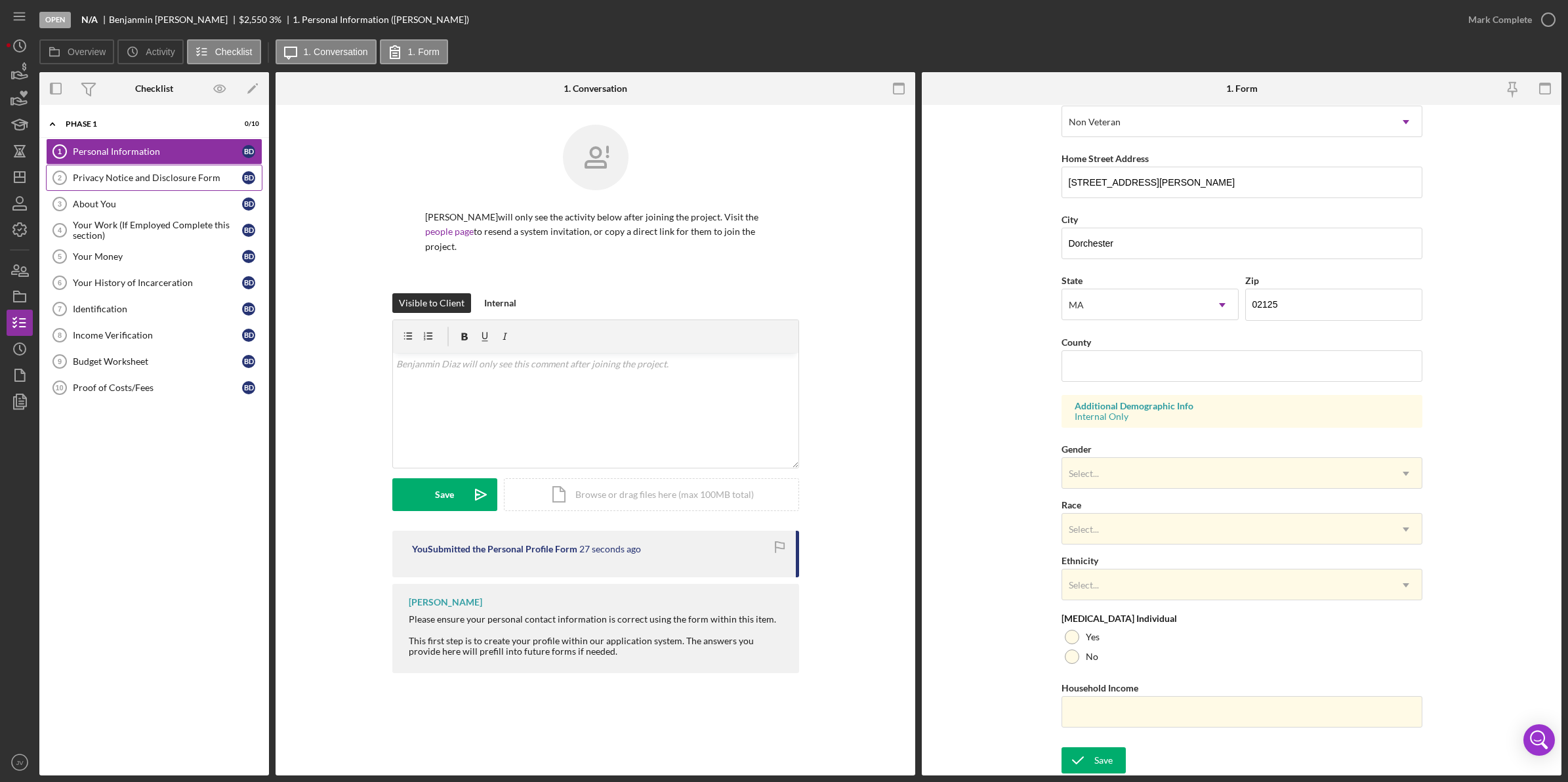
click at [188, 169] on link "Privacy Notice and Disclosure Form 2 Privacy Notice and Disclosure Form B D" at bounding box center [154, 177] width 217 height 26
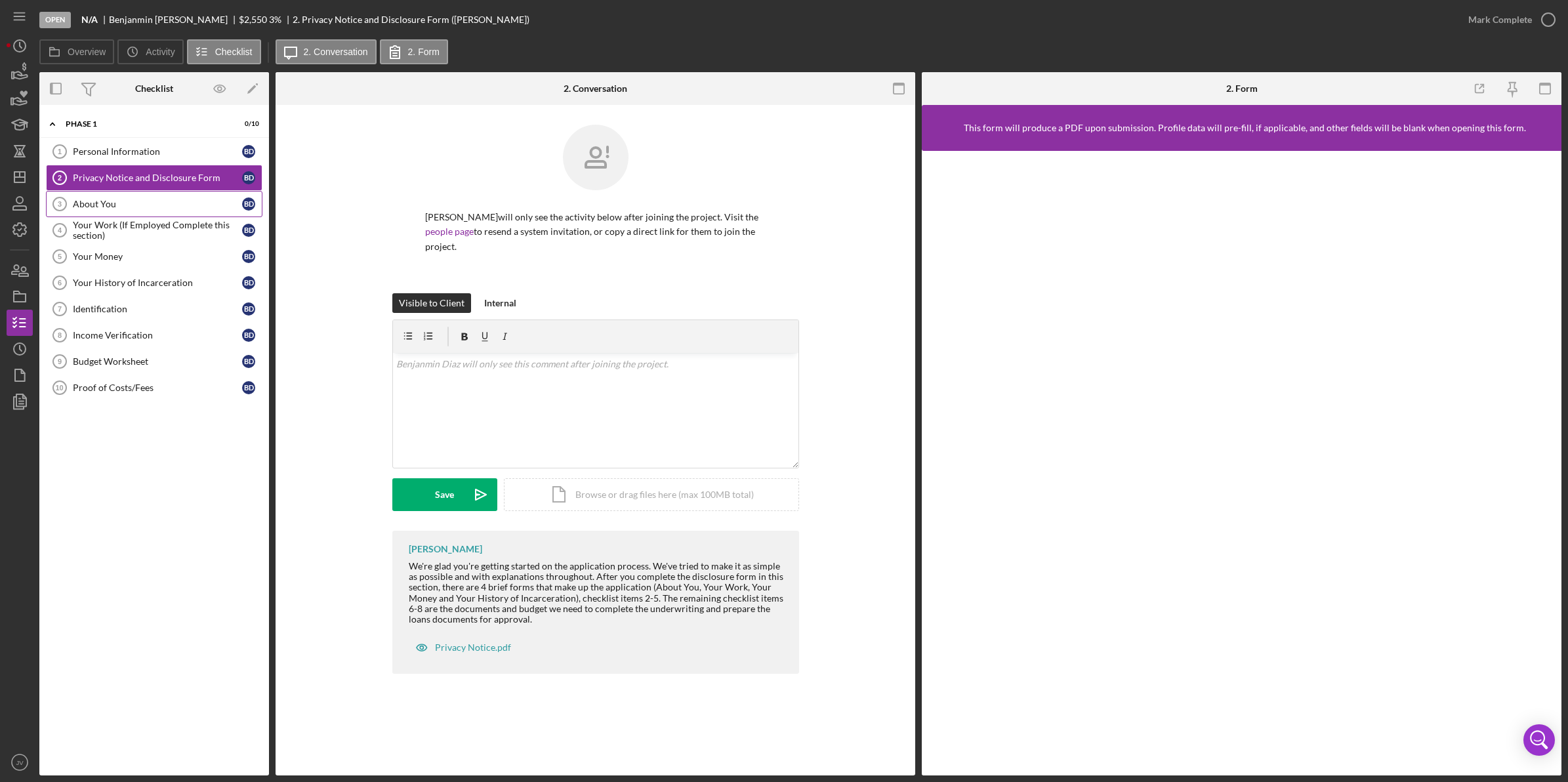
click at [103, 197] on link "About You 3 About You B D" at bounding box center [154, 204] width 217 height 26
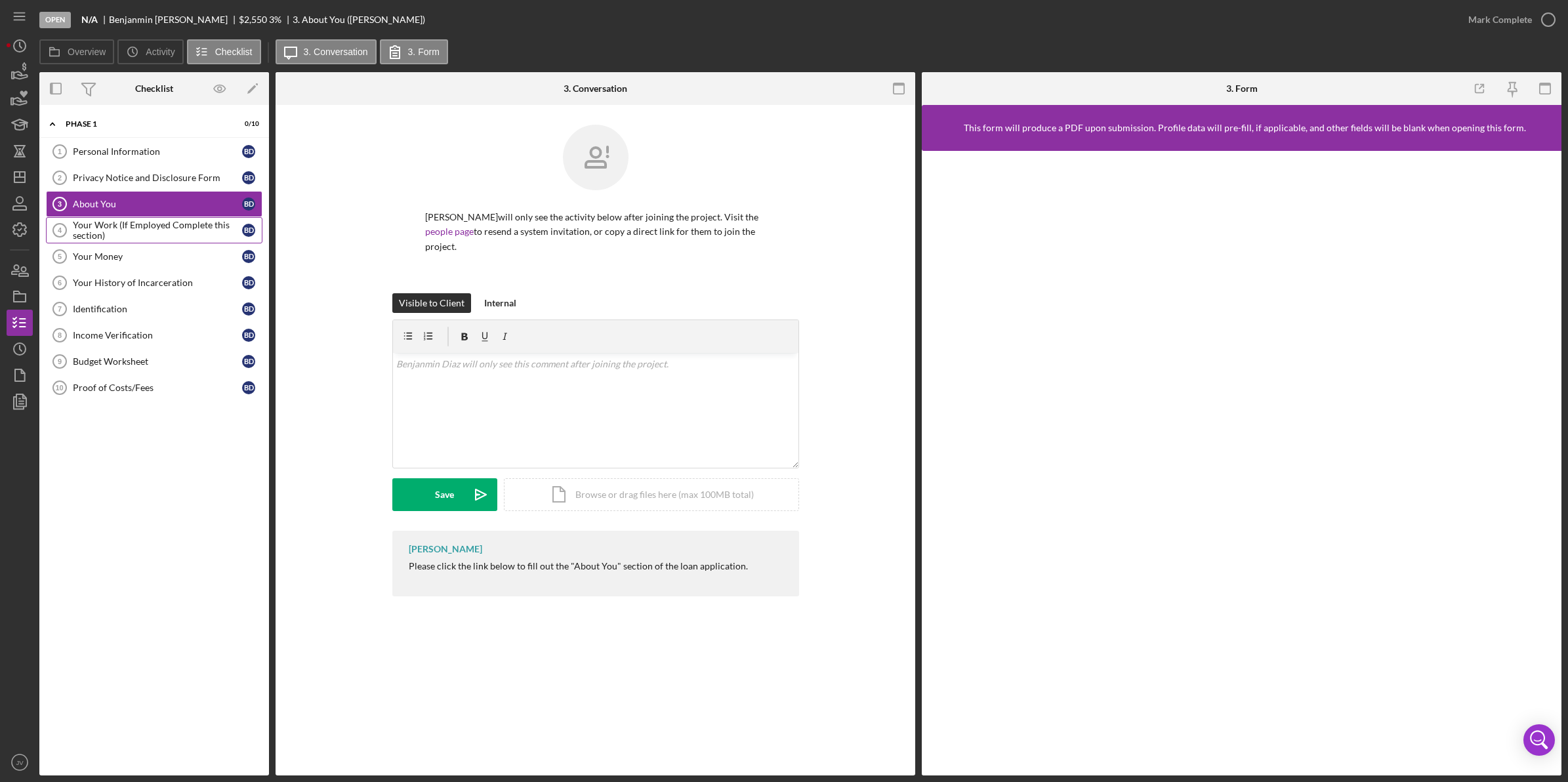
click at [136, 220] on div "Your Work (If Employed Complete this section)" at bounding box center [157, 230] width 169 height 21
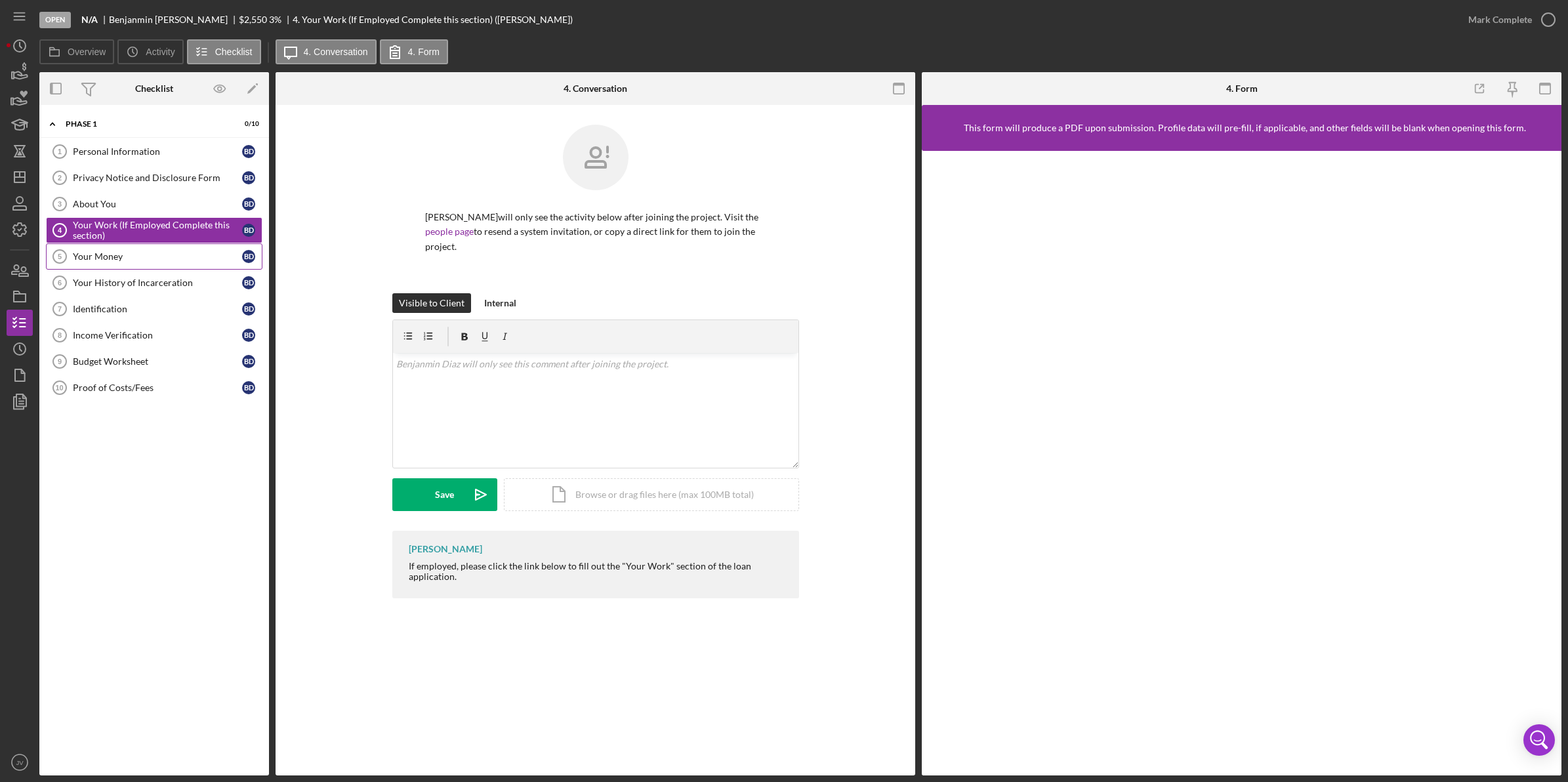
click at [129, 255] on div "Your Money" at bounding box center [157, 256] width 169 height 10
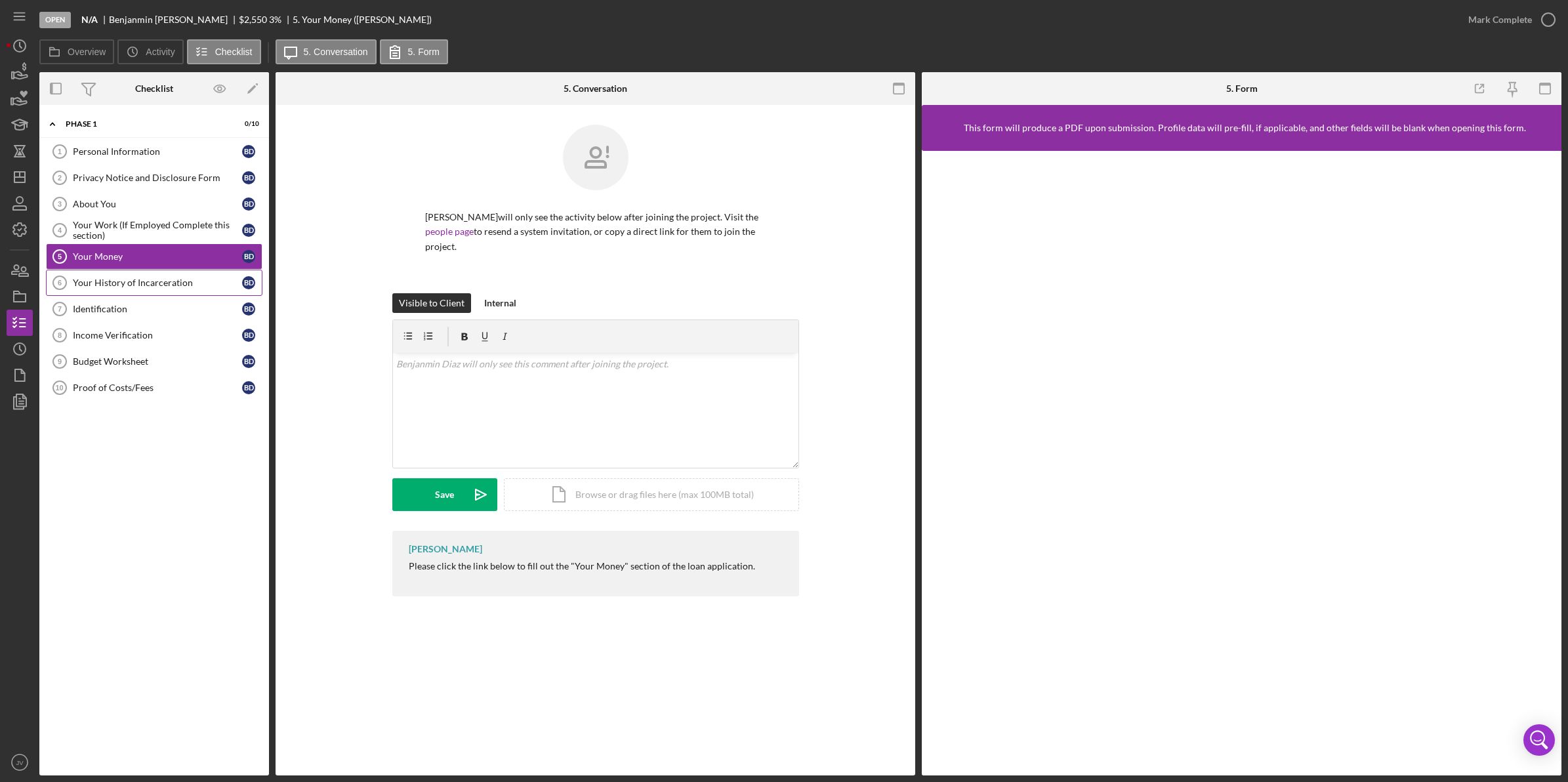
click at [198, 290] on link "Your History of Incarceration 6 Your History of Incarceration B D" at bounding box center [154, 283] width 217 height 26
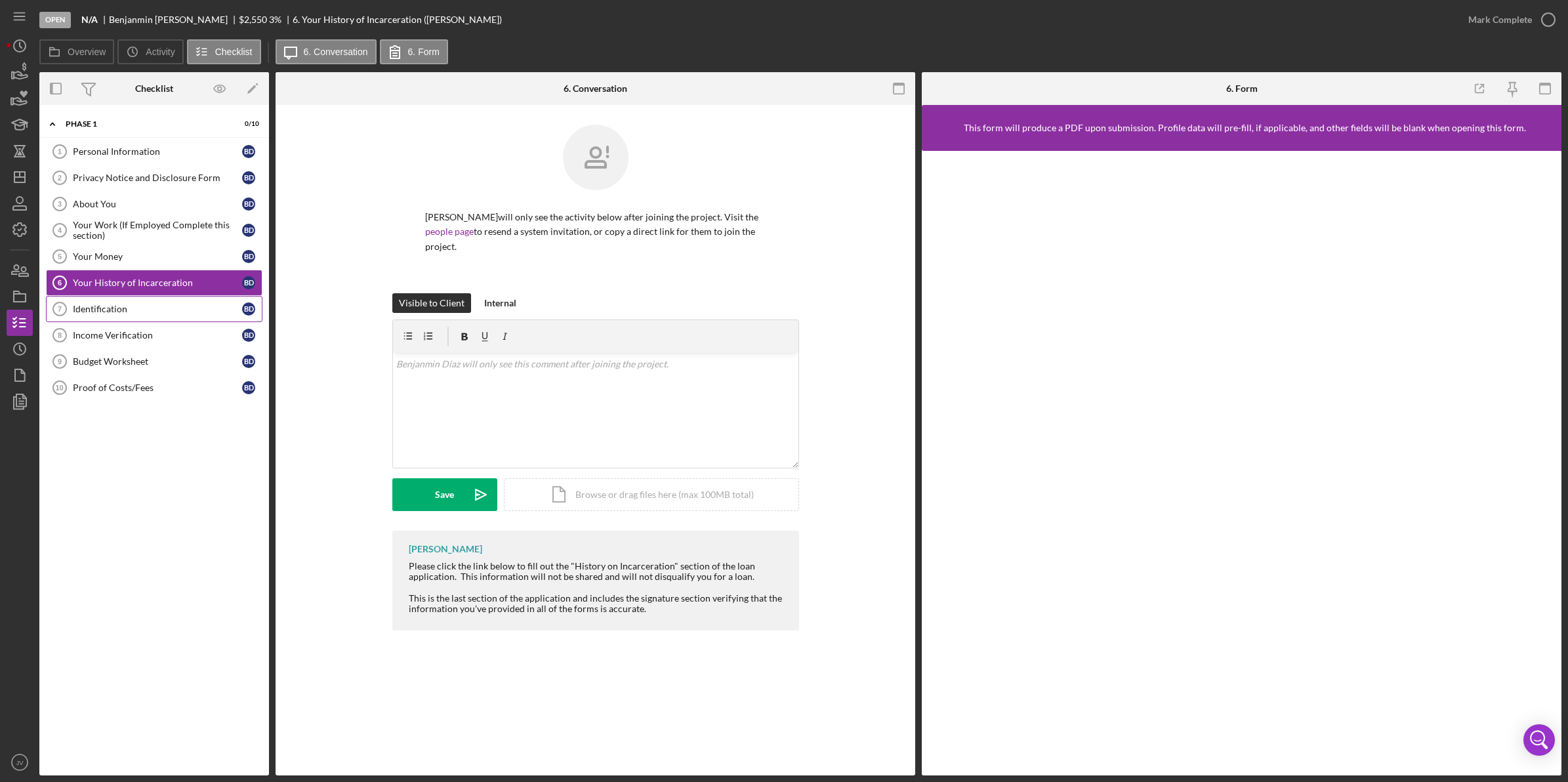
click at [149, 316] on link "Identification 7 Identification B D" at bounding box center [154, 309] width 217 height 26
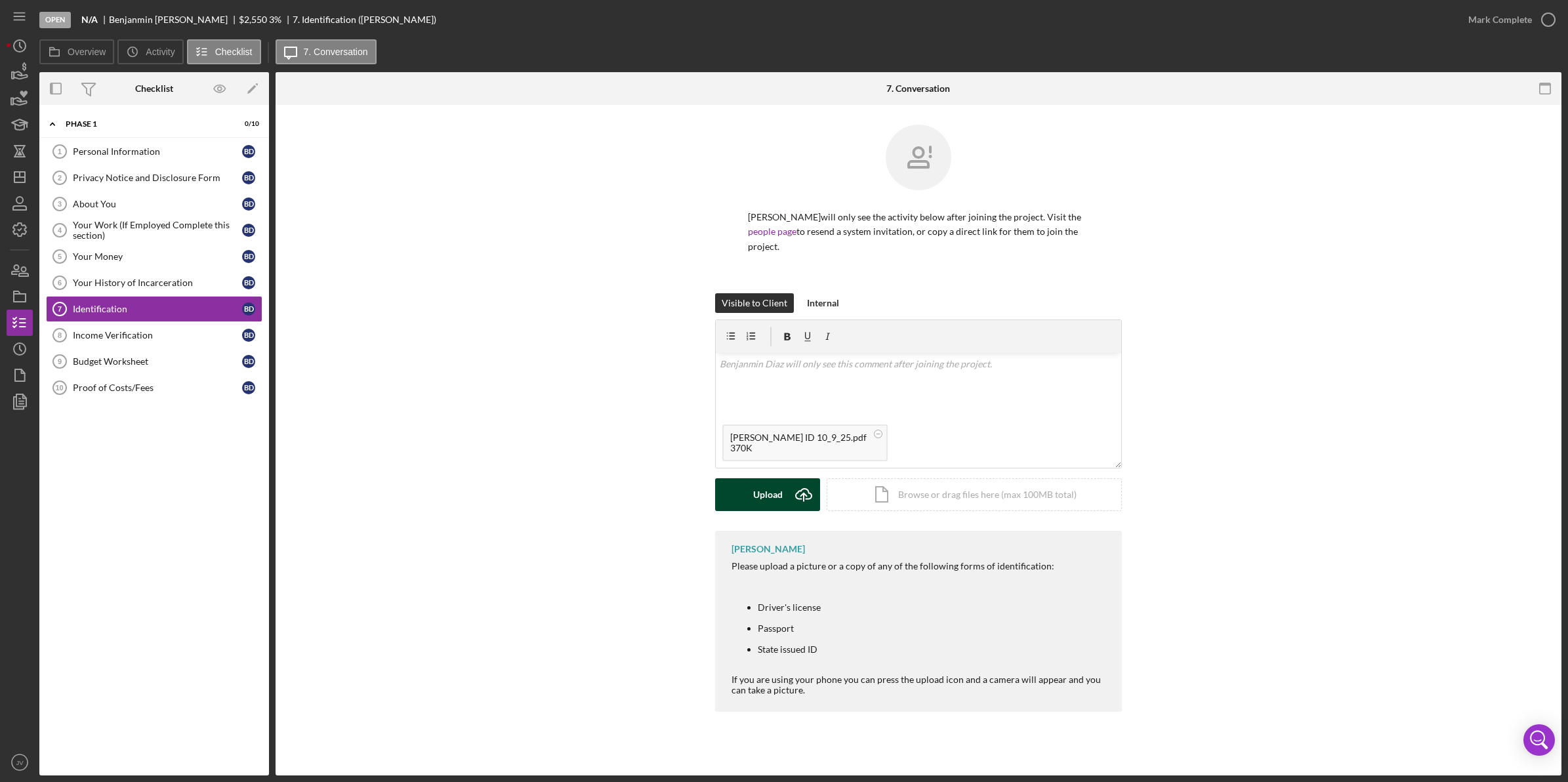
click at [777, 499] on div "Upload" at bounding box center [768, 495] width 30 height 33
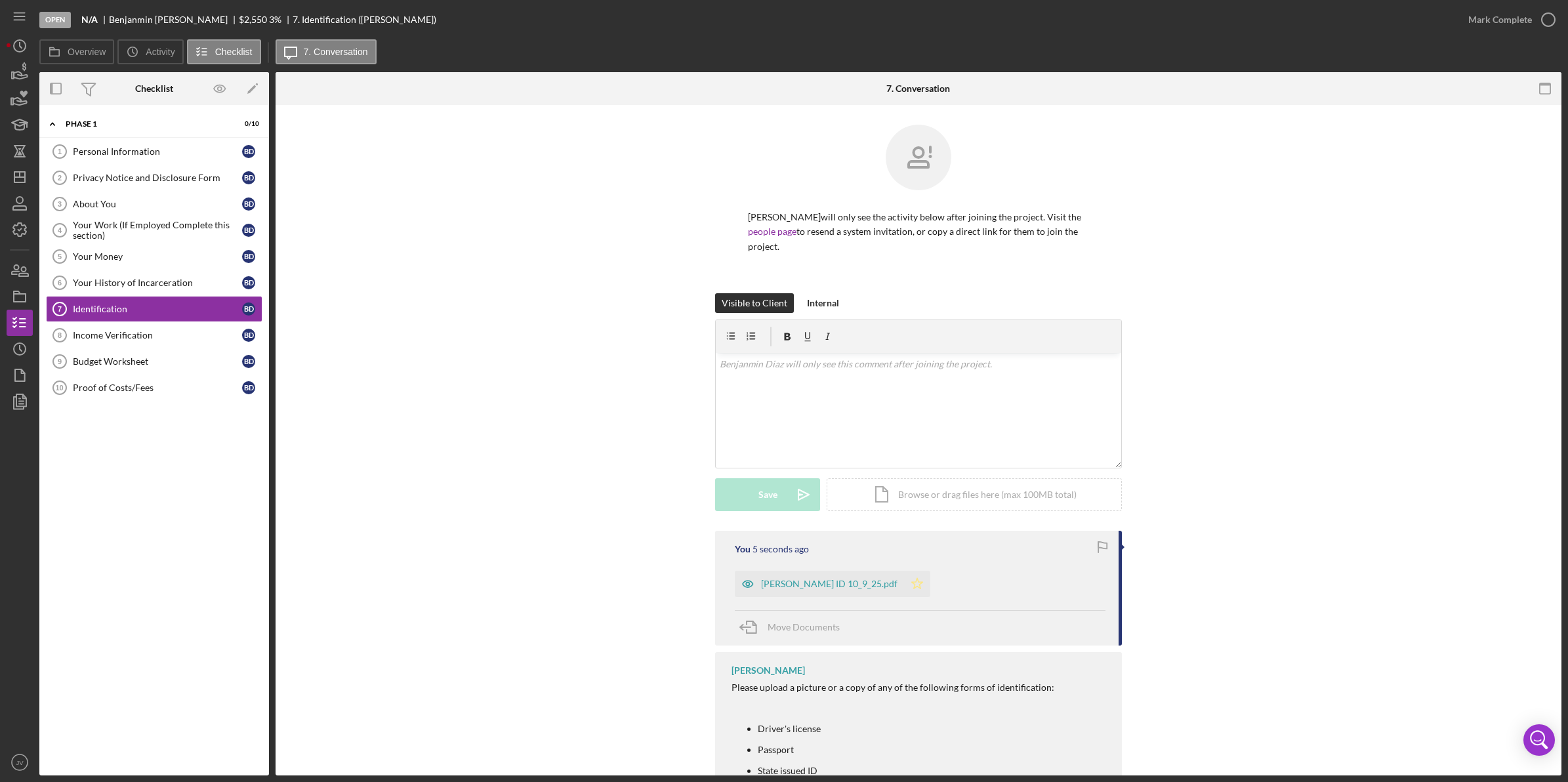
click at [904, 579] on icon "Icon/Star" at bounding box center [917, 584] width 26 height 26
click at [107, 339] on div "Income Verification" at bounding box center [157, 335] width 169 height 10
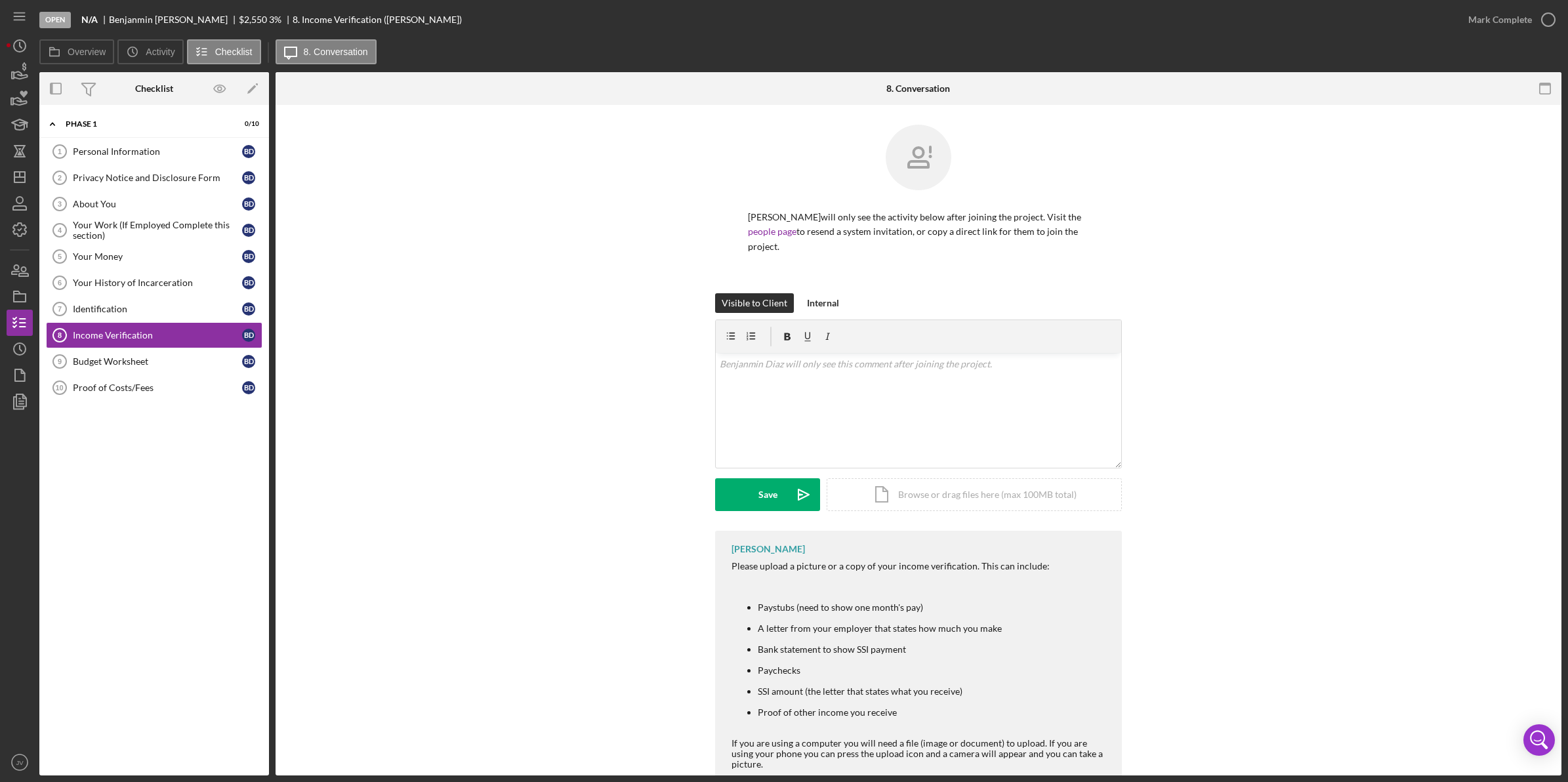
scroll to position [37, 0]
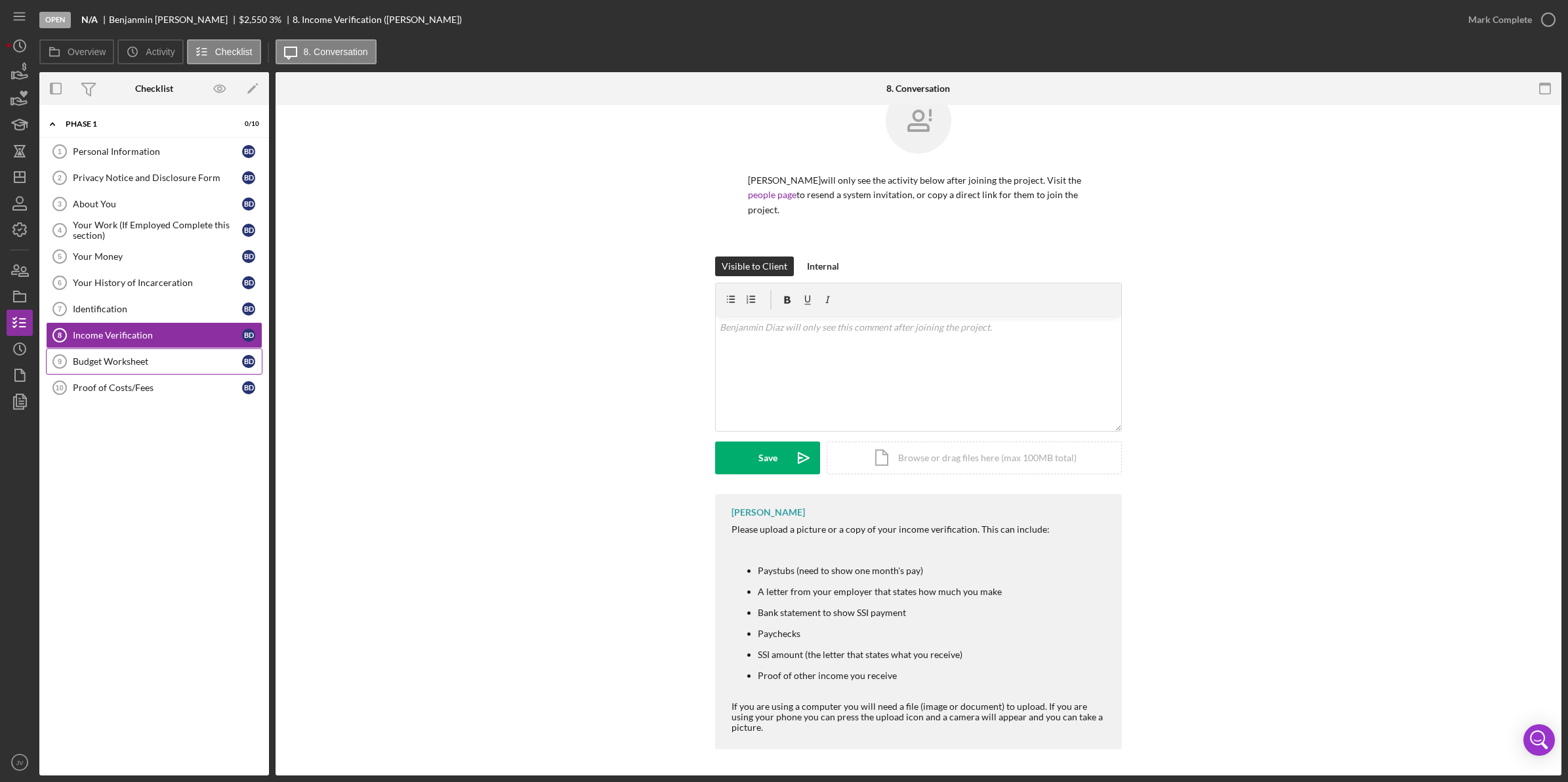
click at [117, 356] on link "Budget Worksheet 9 Budget Worksheet B D" at bounding box center [154, 362] width 217 height 26
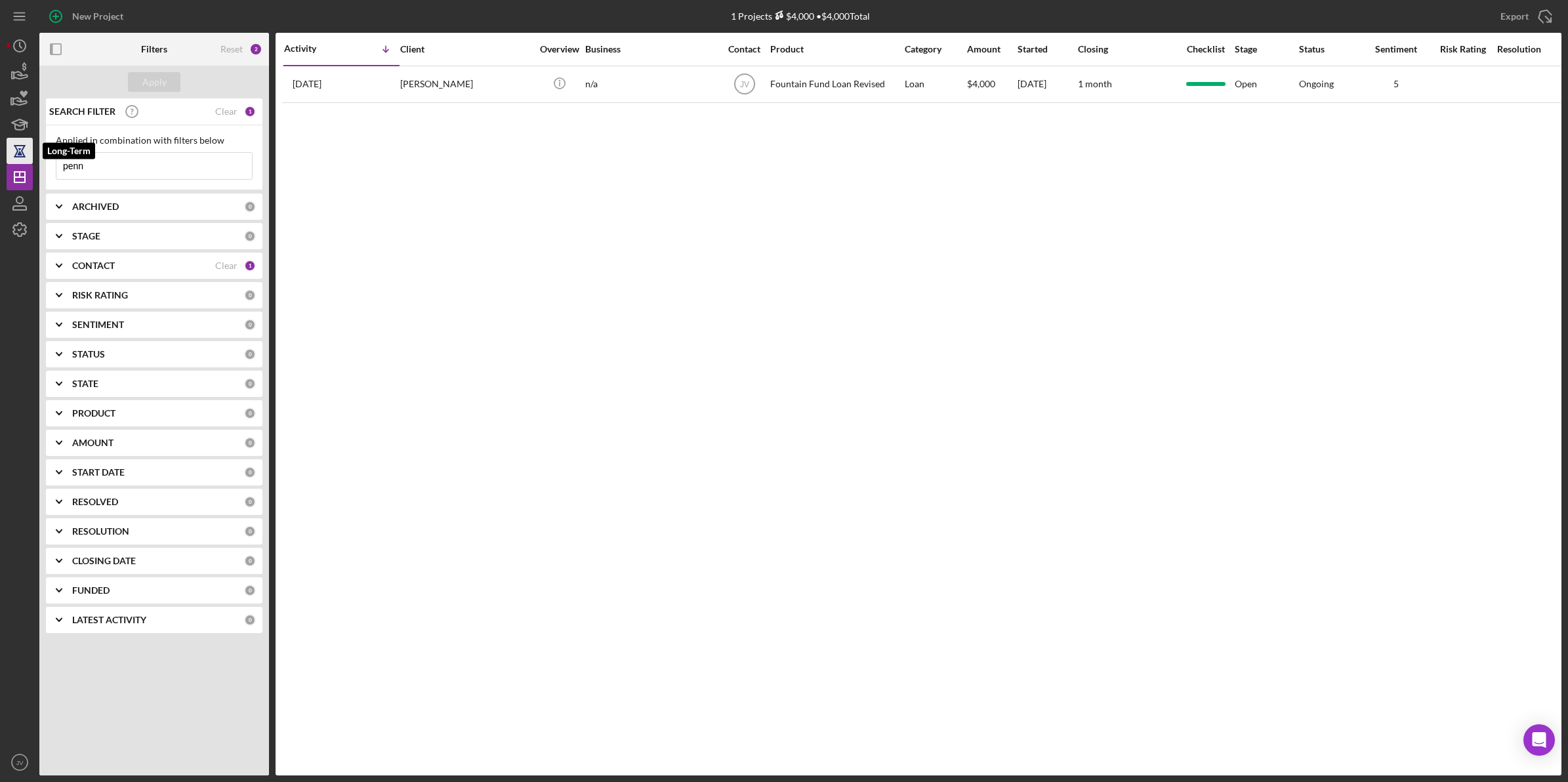
drag, startPoint x: 111, startPoint y: 162, endPoint x: 31, endPoint y: 155, distance: 80.3
click at [31, 155] on div "New Project 1 Projects $4,000 • $4,000 Total penn Export Icon/Export Filters Re…" at bounding box center [784, 388] width 1555 height 775
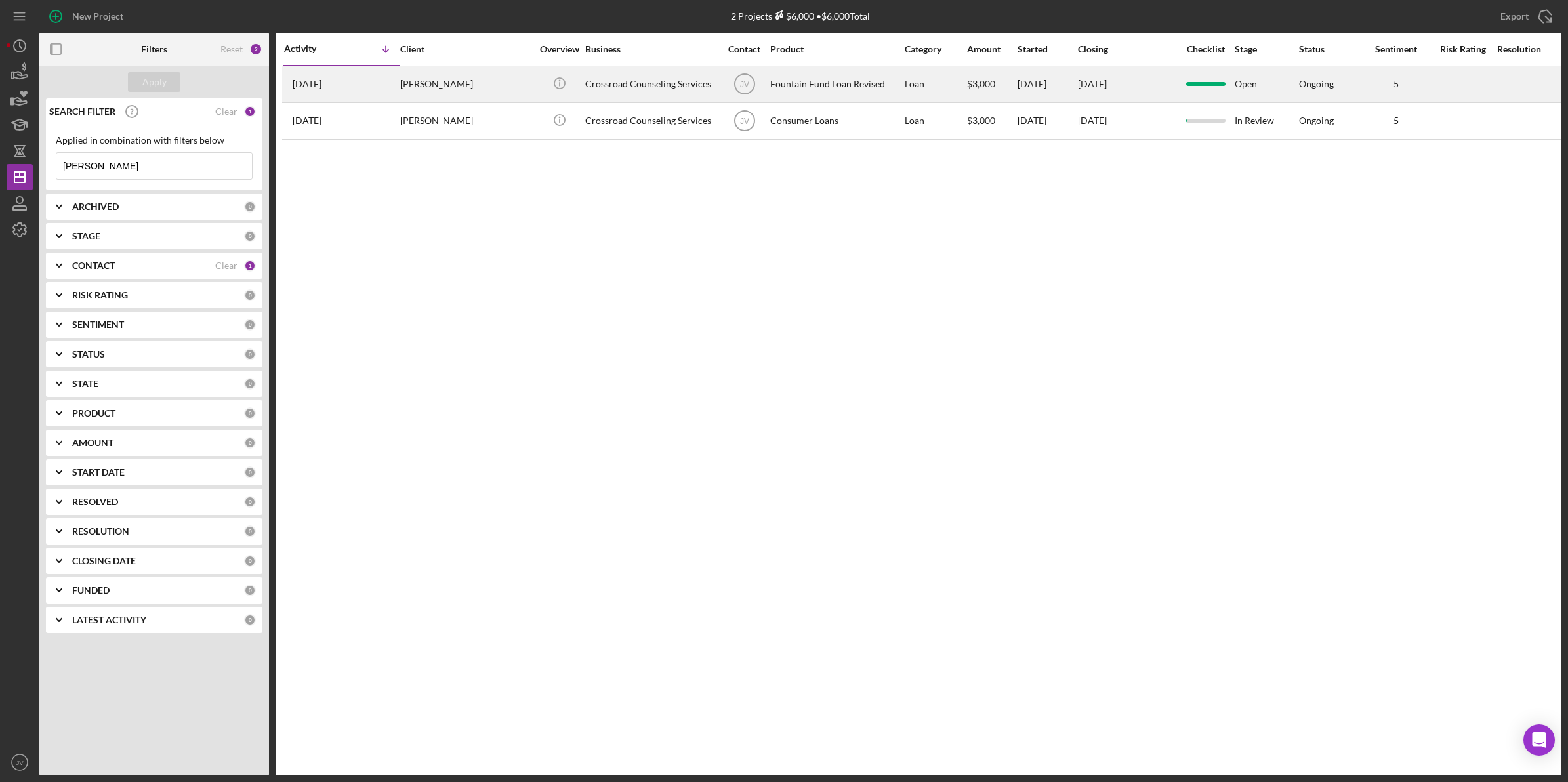
type input "watson"
click at [477, 90] on div "Donniece Watson" at bounding box center [465, 84] width 131 height 35
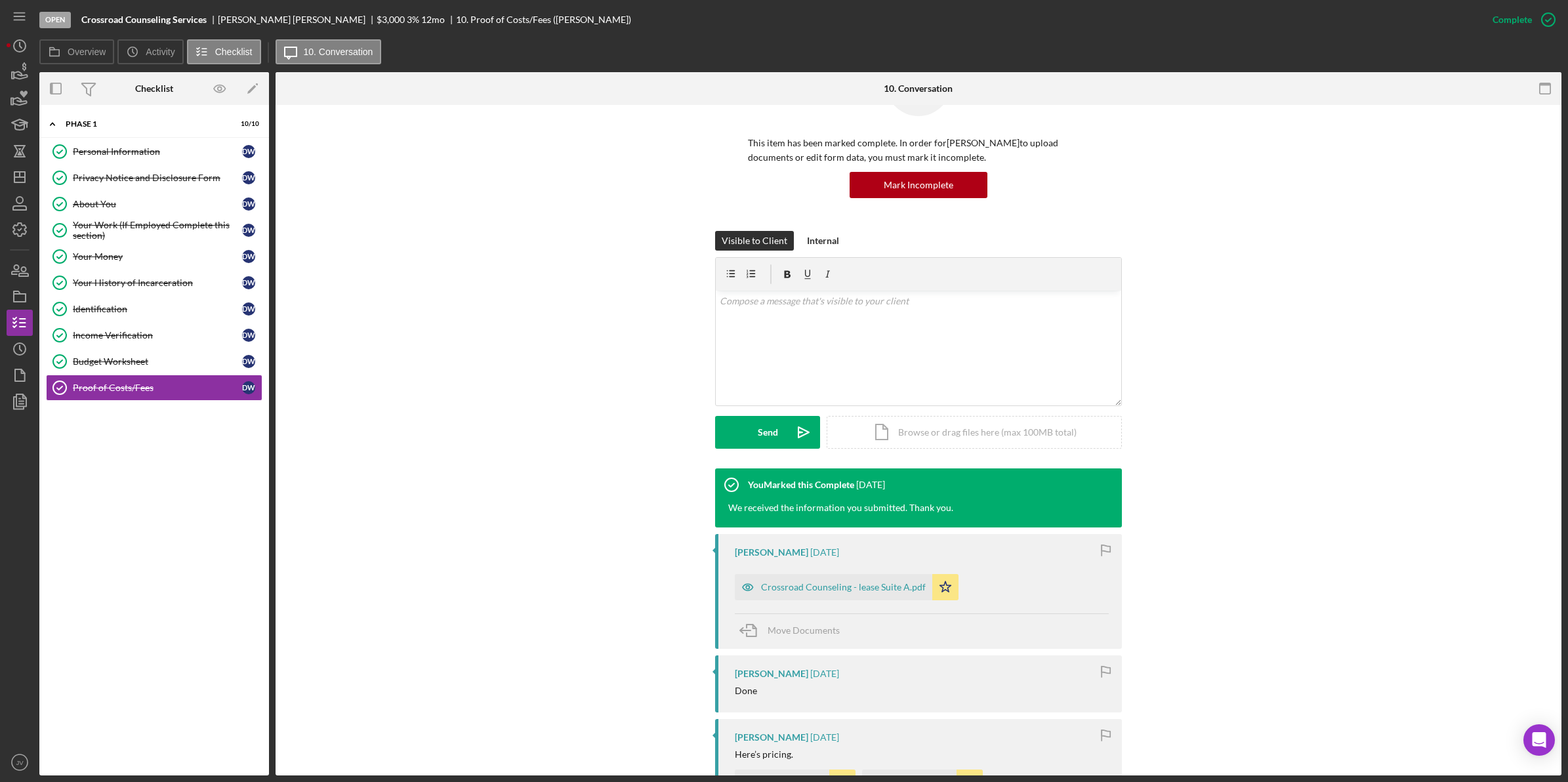
scroll to position [246, 0]
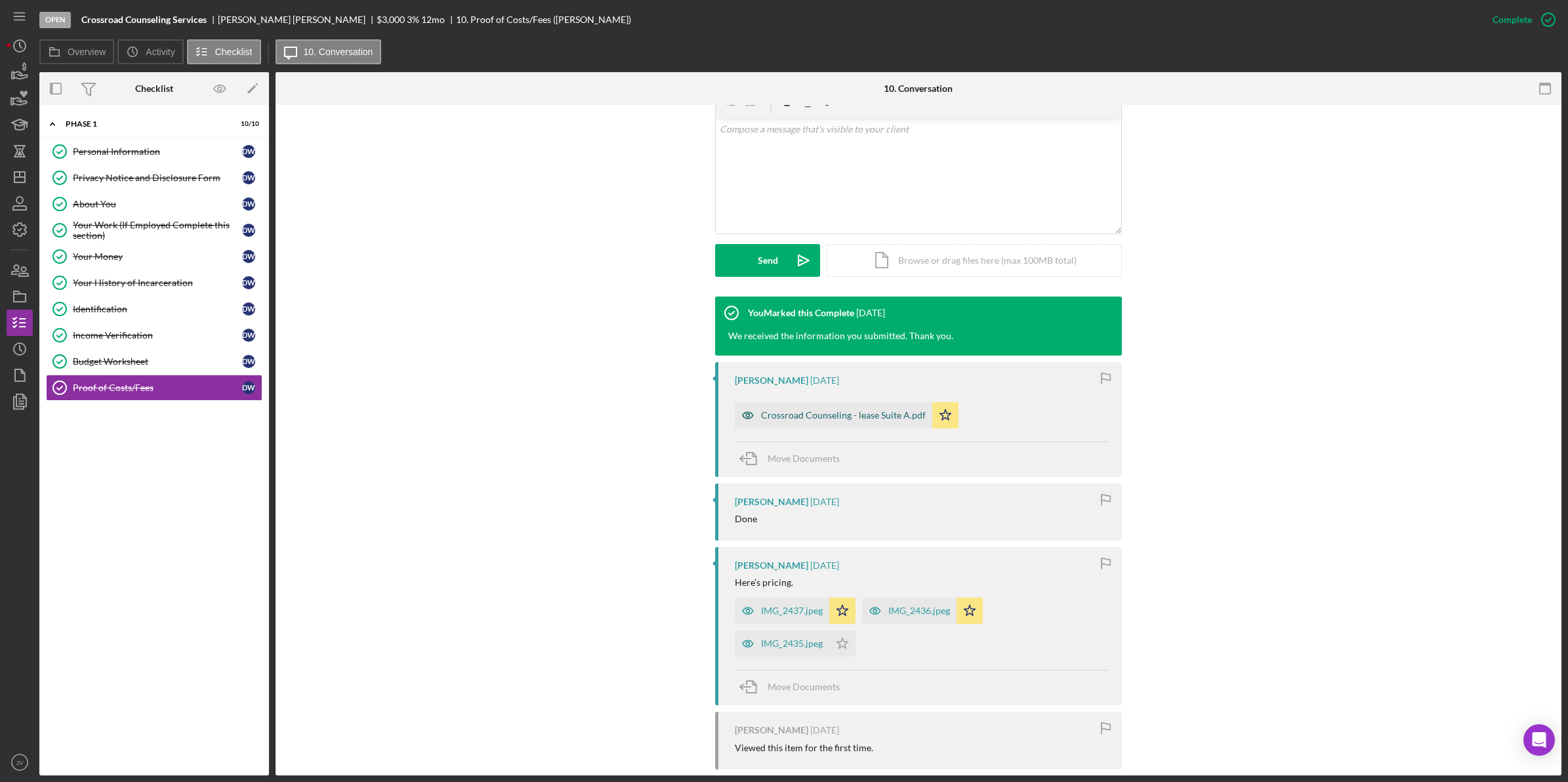
click at [820, 413] on div "Crossroad Counseling - lease Suite A.pdf" at bounding box center [843, 415] width 164 height 10
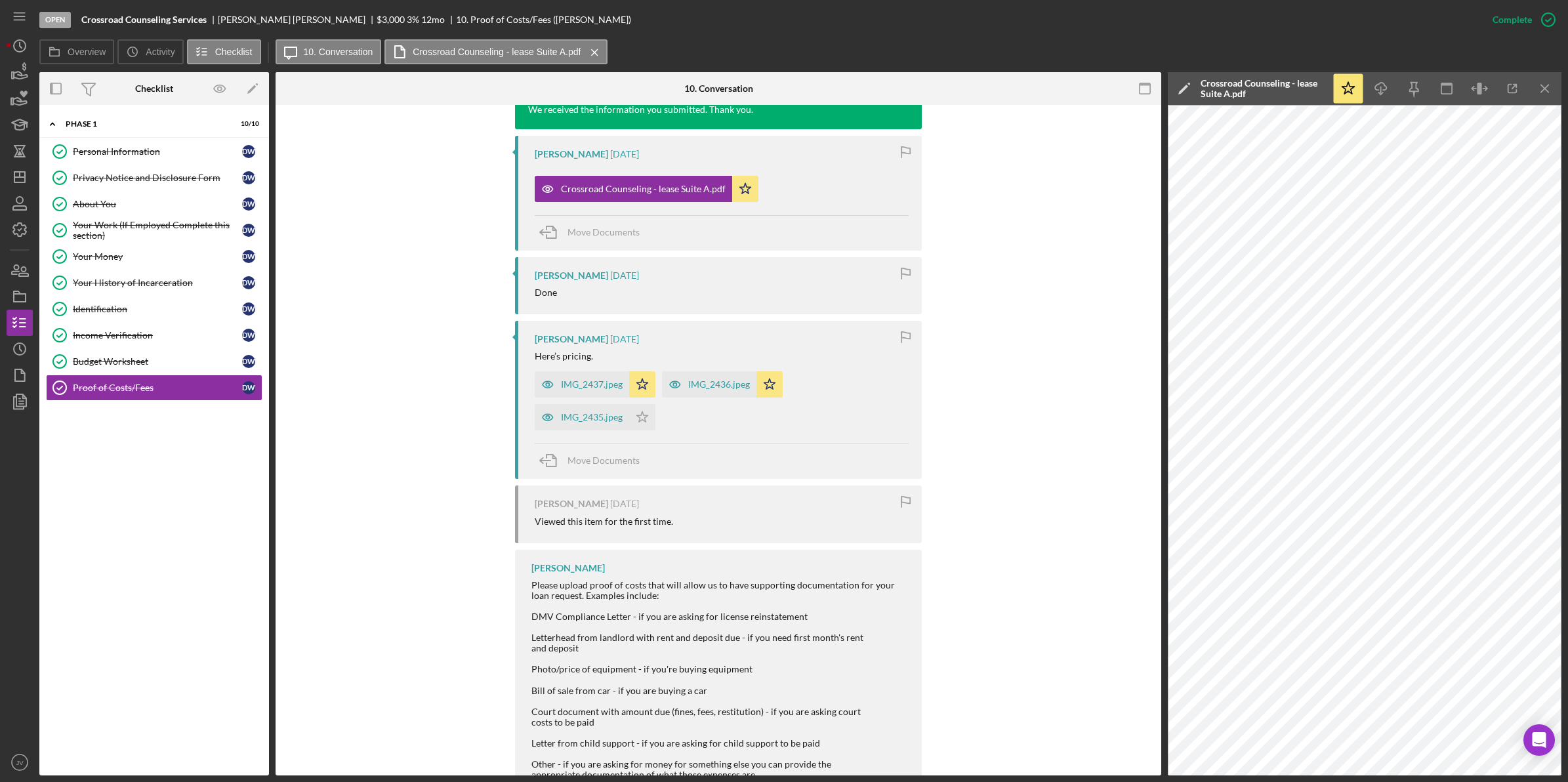
scroll to position [492, 0]
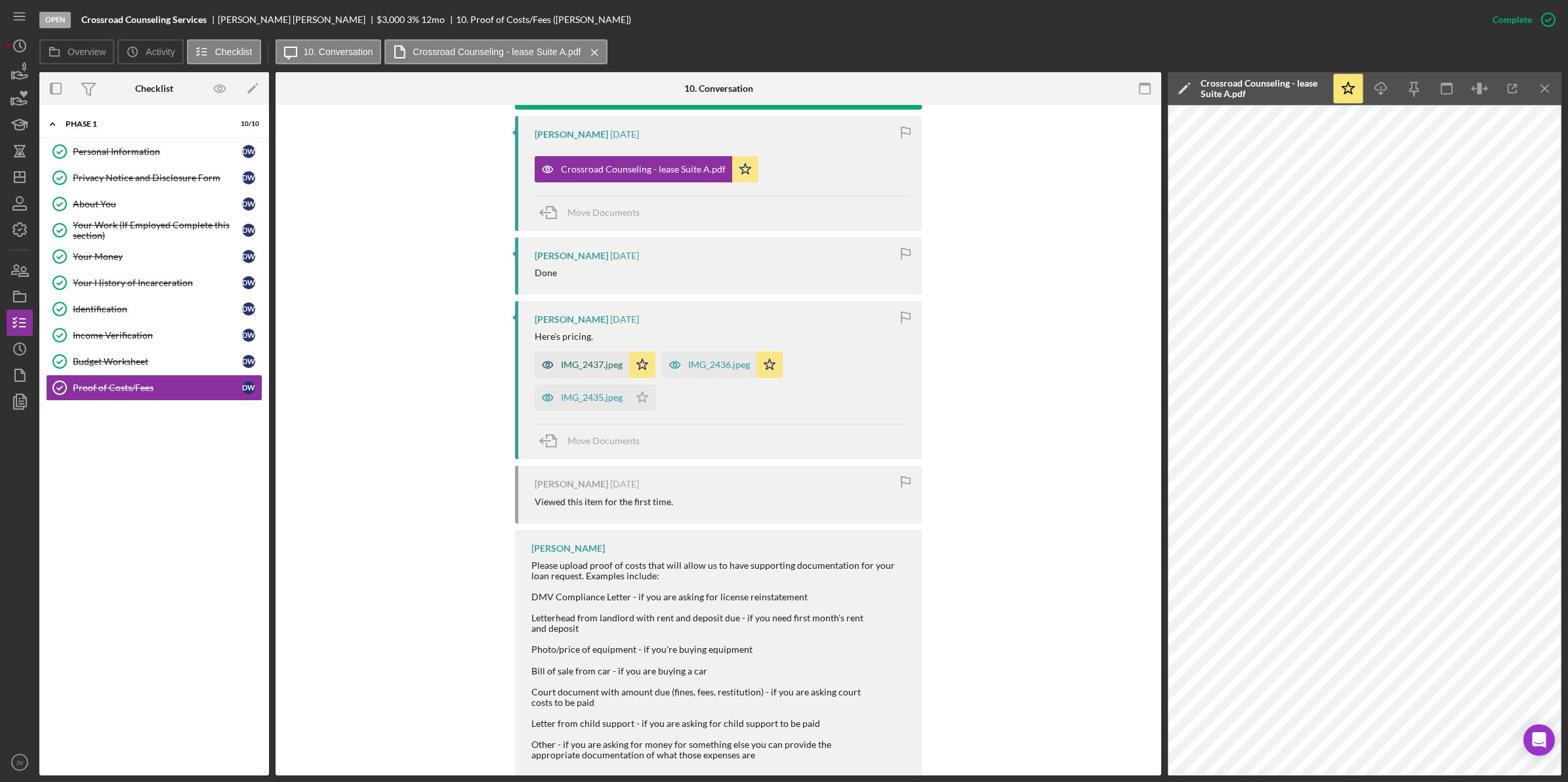
click at [565, 362] on div "IMG_2437.jpeg" at bounding box center [591, 364] width 62 height 10
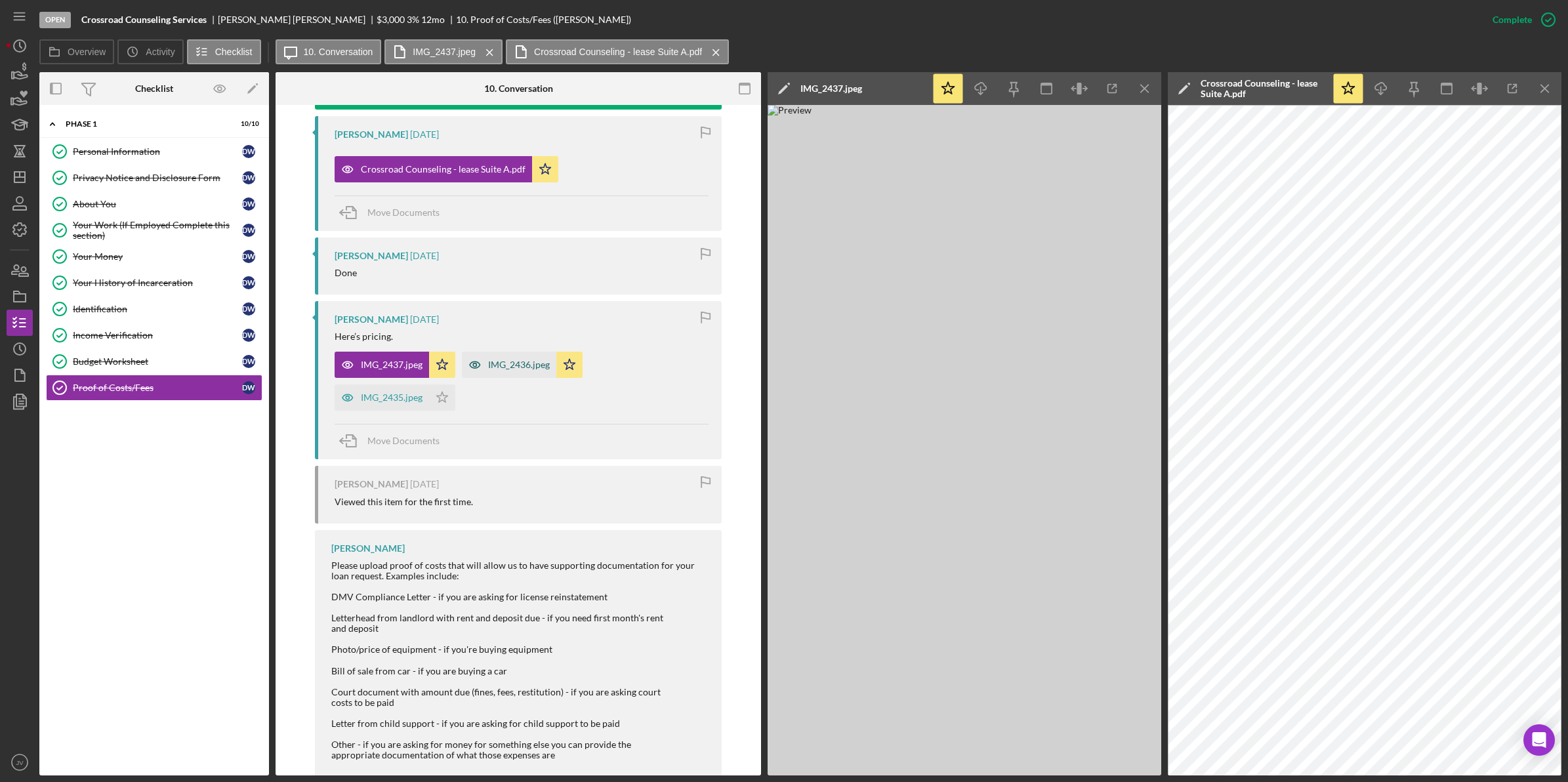
click at [509, 372] on div "IMG_2436.jpeg" at bounding box center [509, 364] width 95 height 26
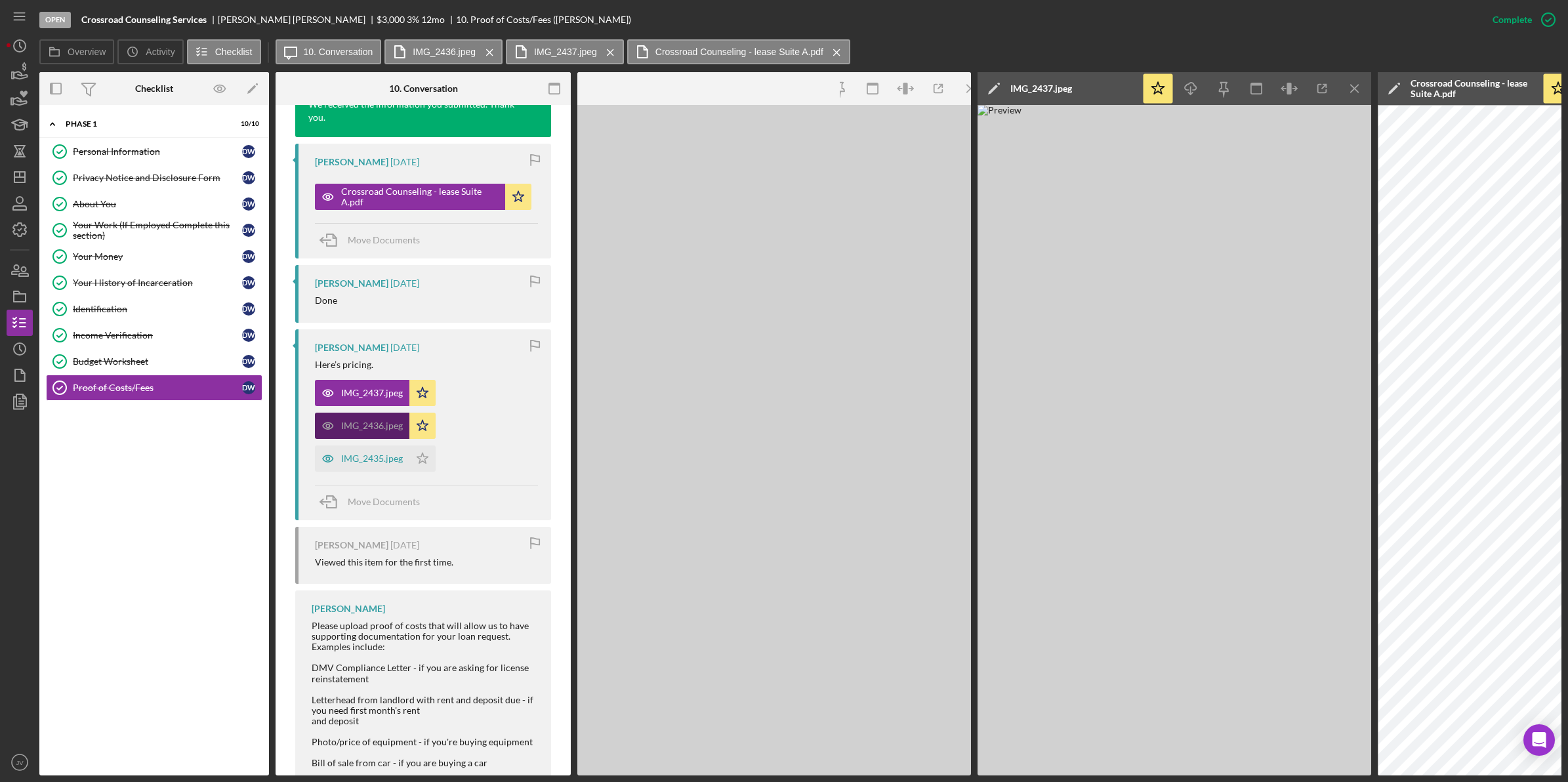
scroll to position [506, 0]
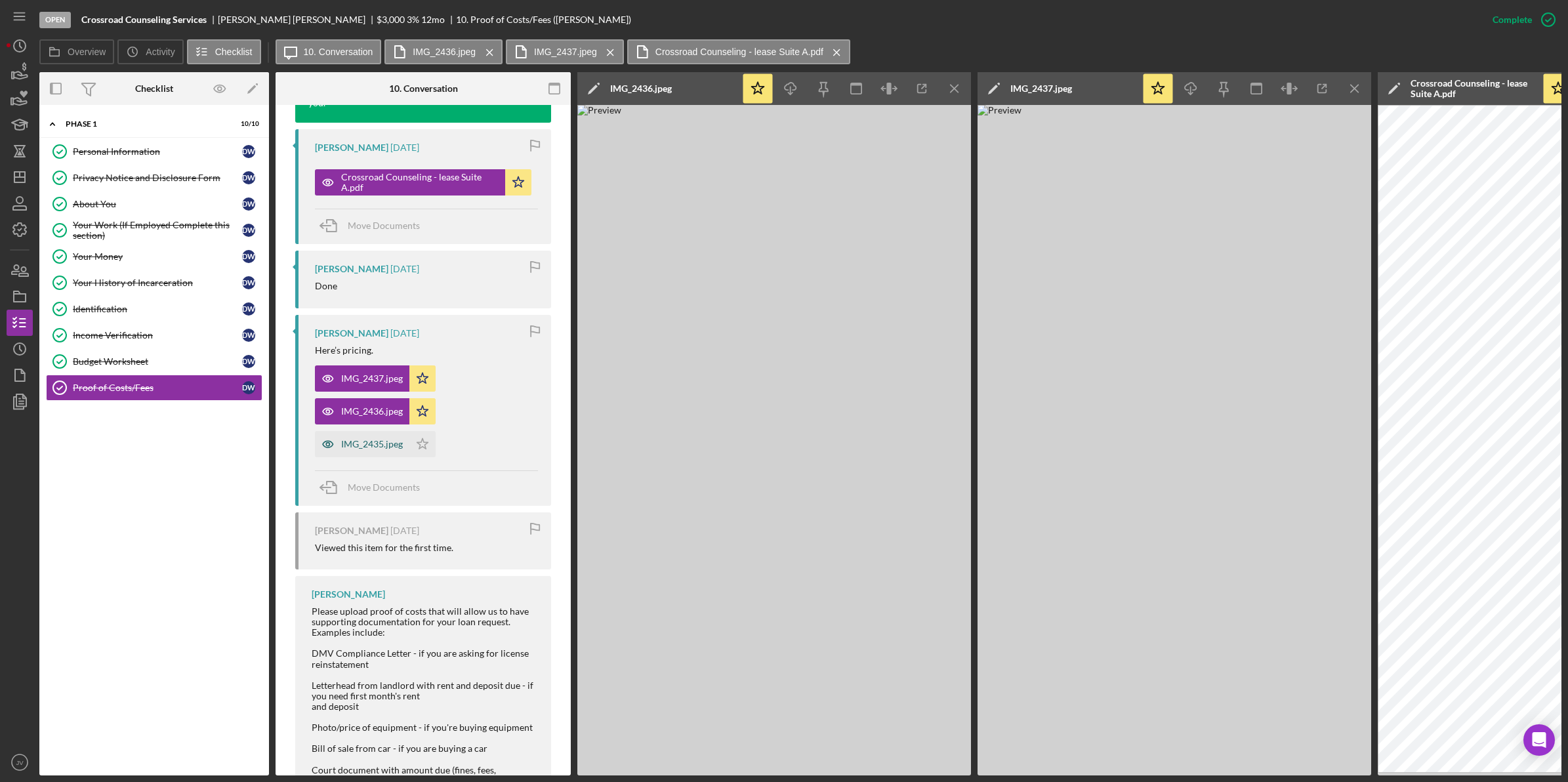
click at [368, 434] on div "IMG_2435.jpeg" at bounding box center [362, 444] width 95 height 26
